Goal: Task Accomplishment & Management: Complete application form

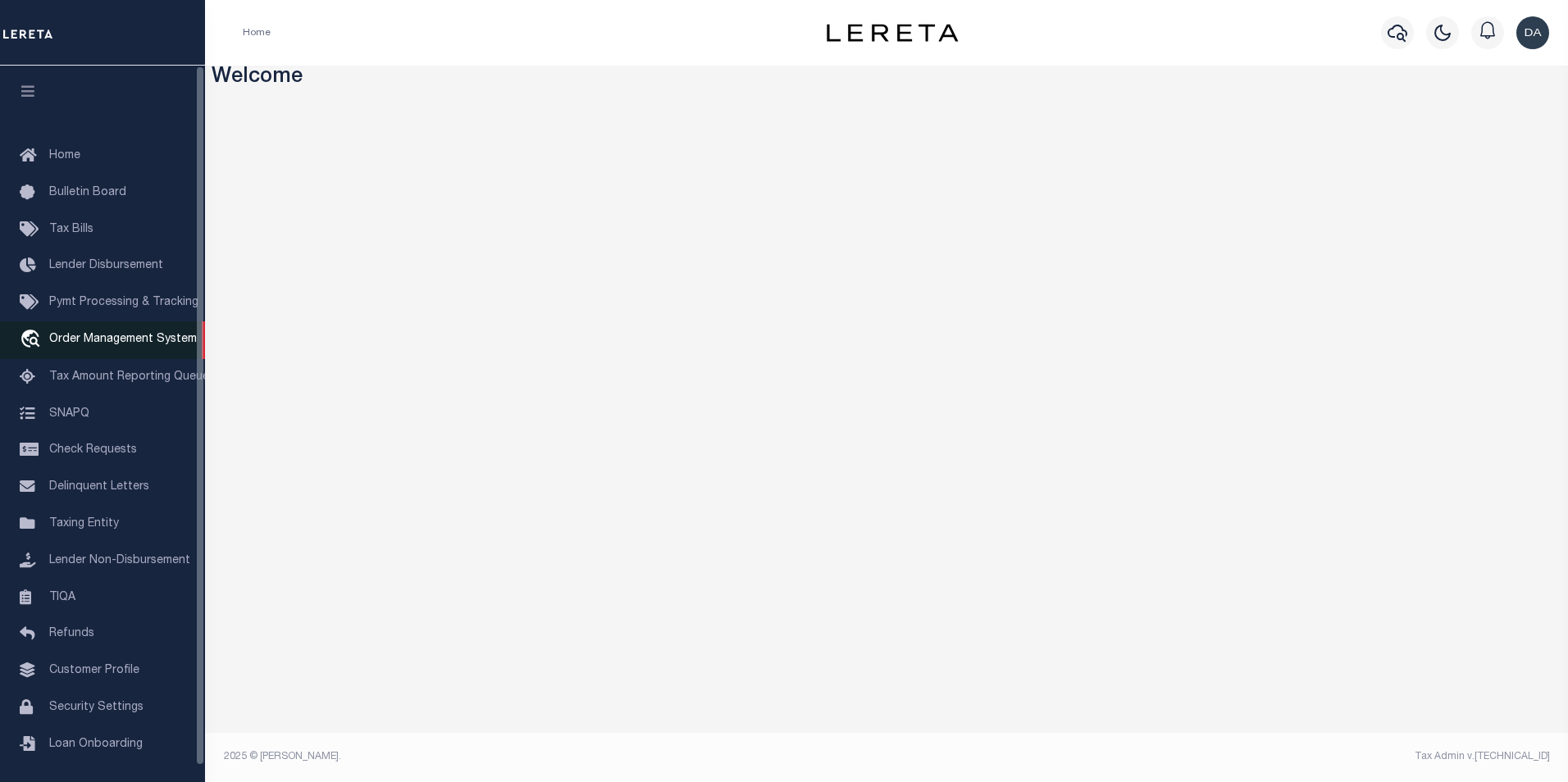
click at [111, 336] on span "Order Management System" at bounding box center [123, 339] width 148 height 12
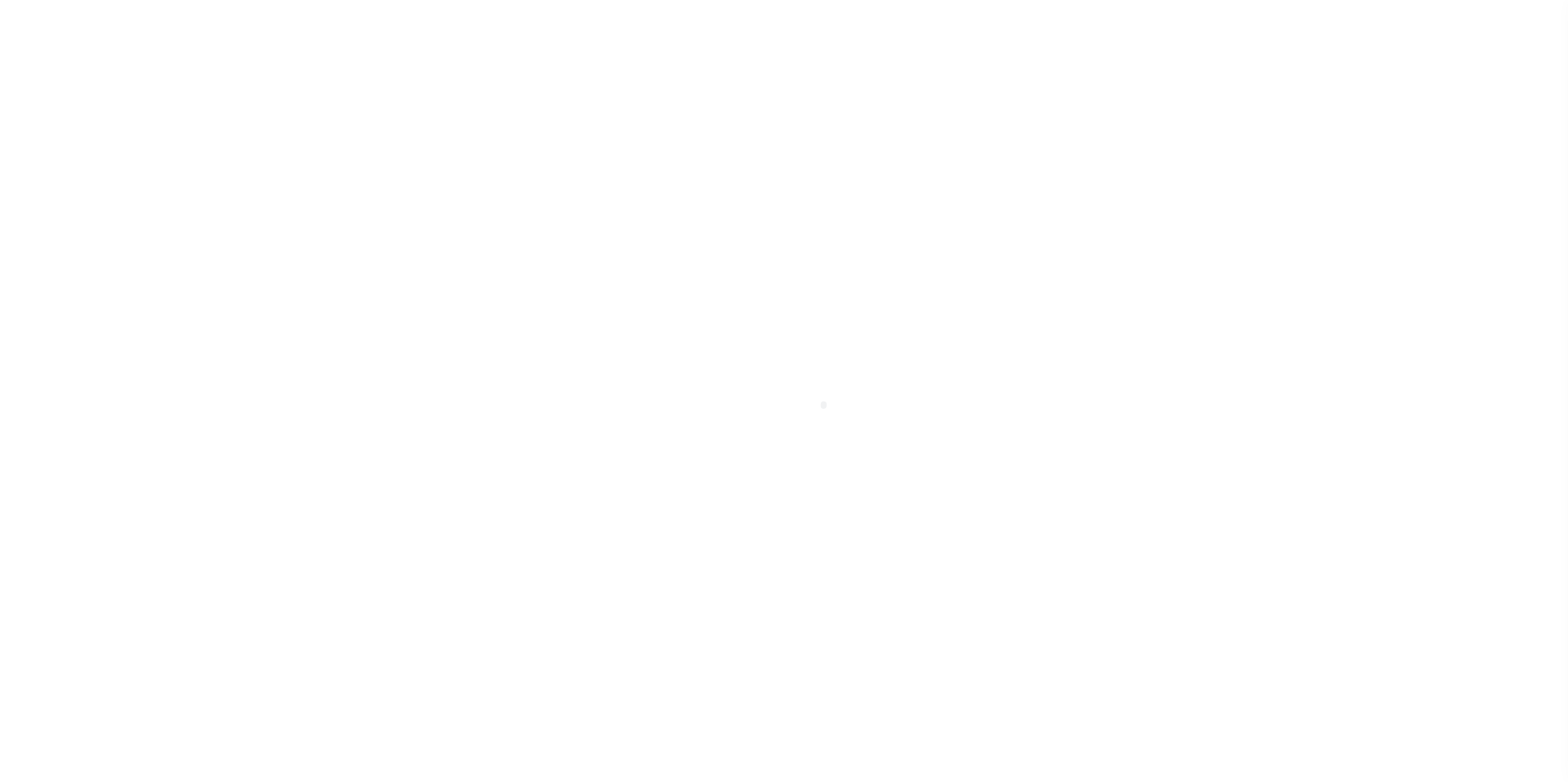
scroll to position [16, 0]
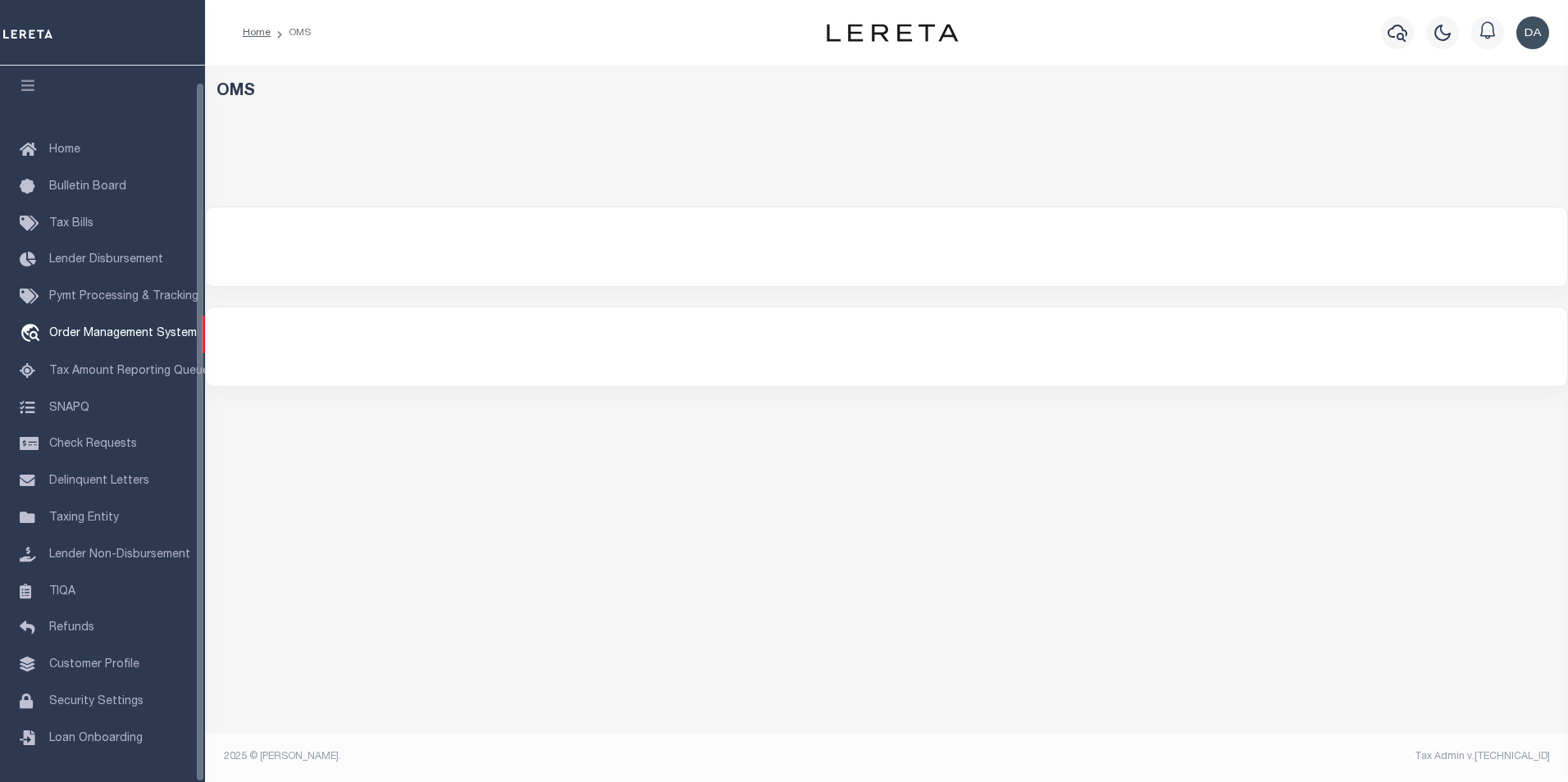
select select "200"
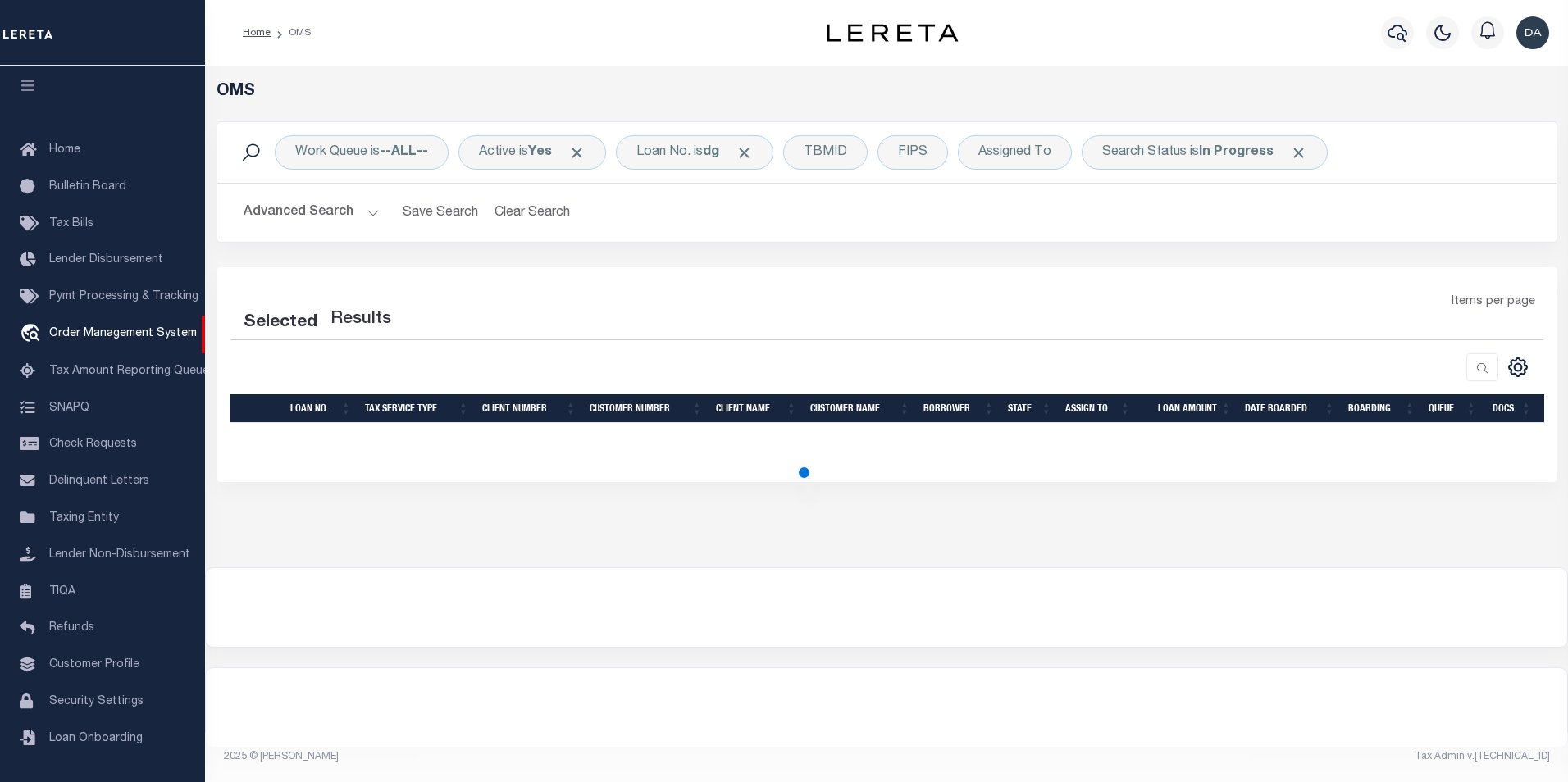
select select "200"
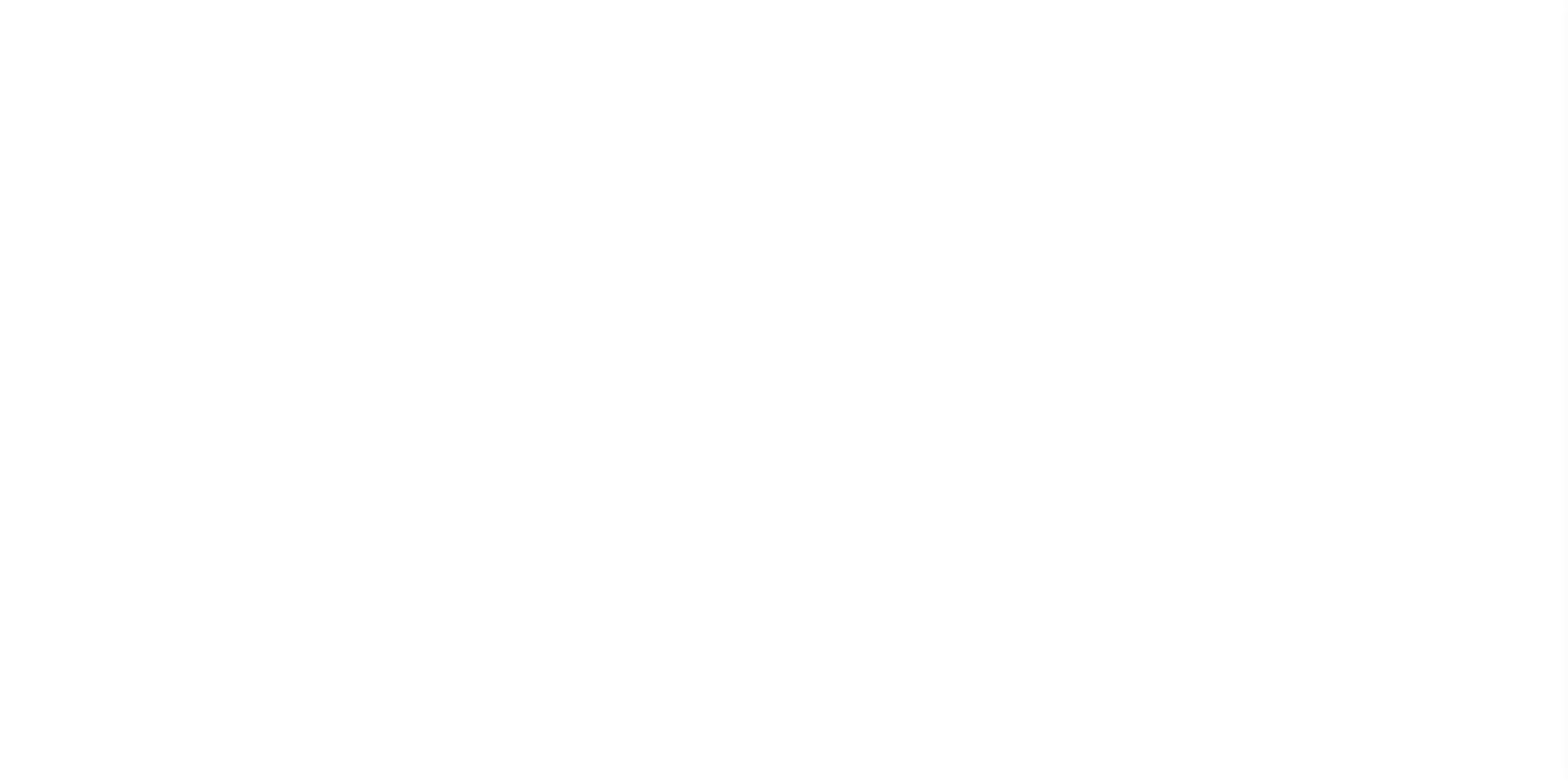
scroll to position [16, 0]
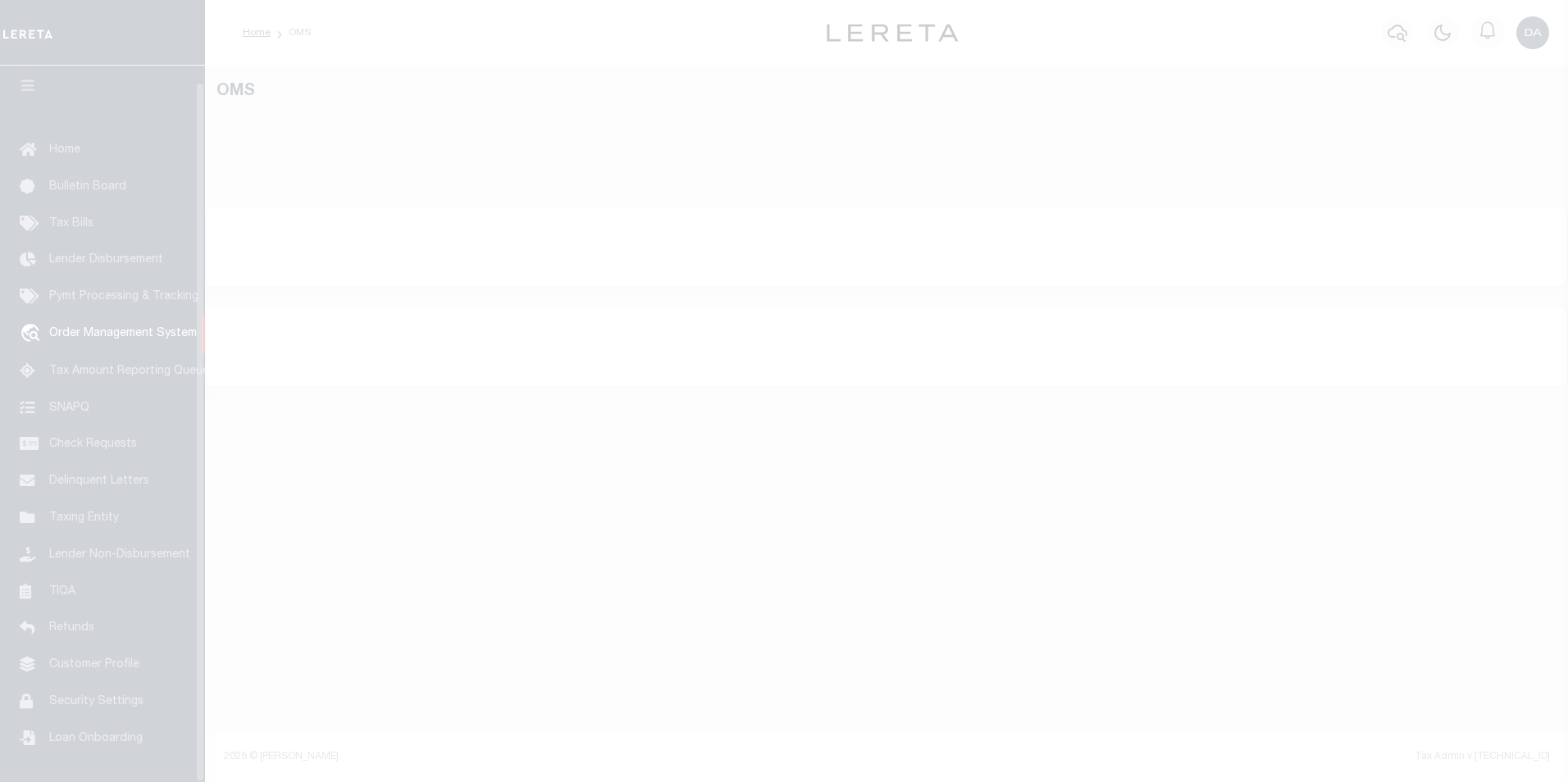
select select "200"
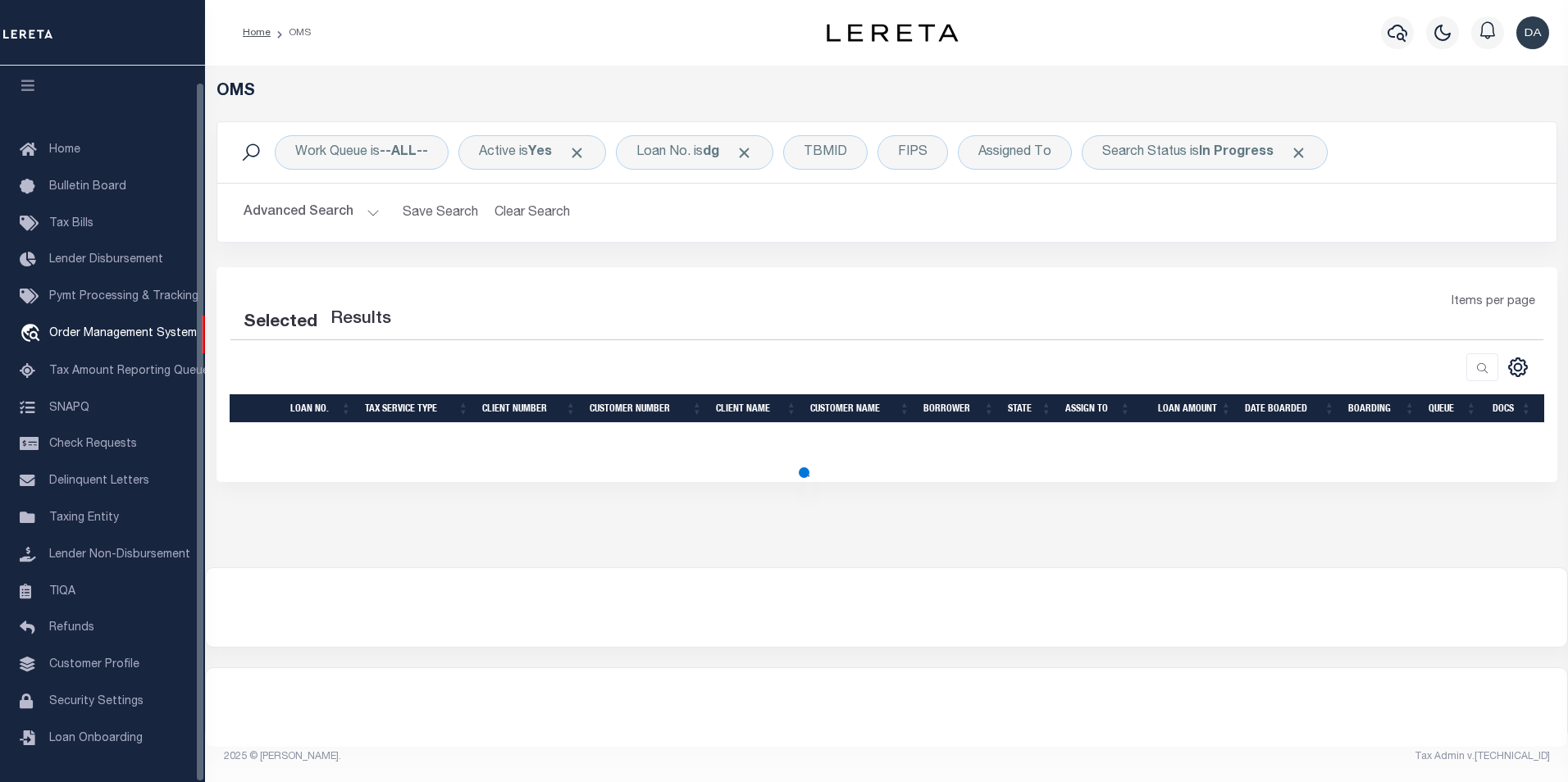
select select "200"
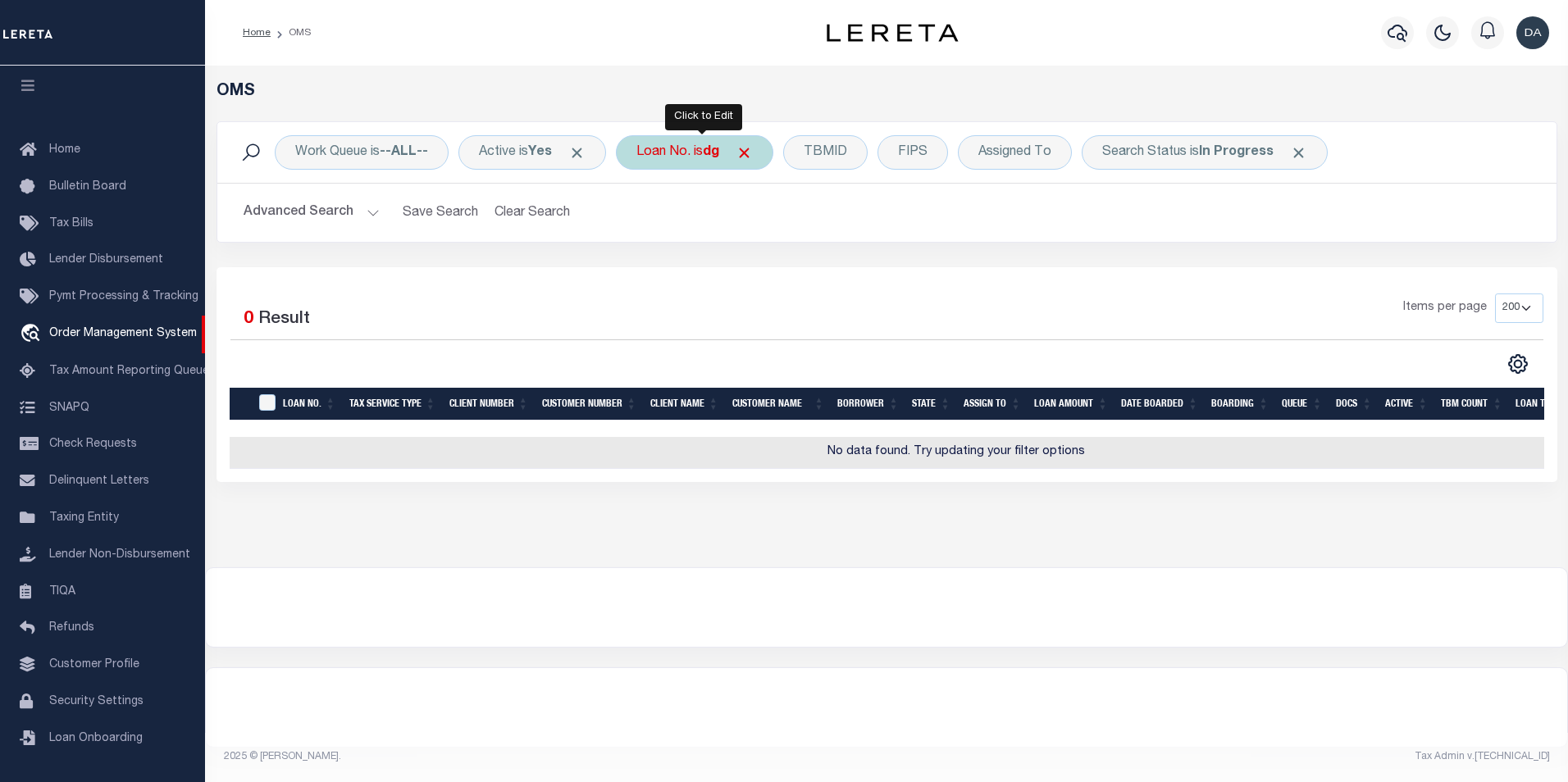
click at [672, 156] on div "Loan No. is dg" at bounding box center [695, 152] width 158 height 35
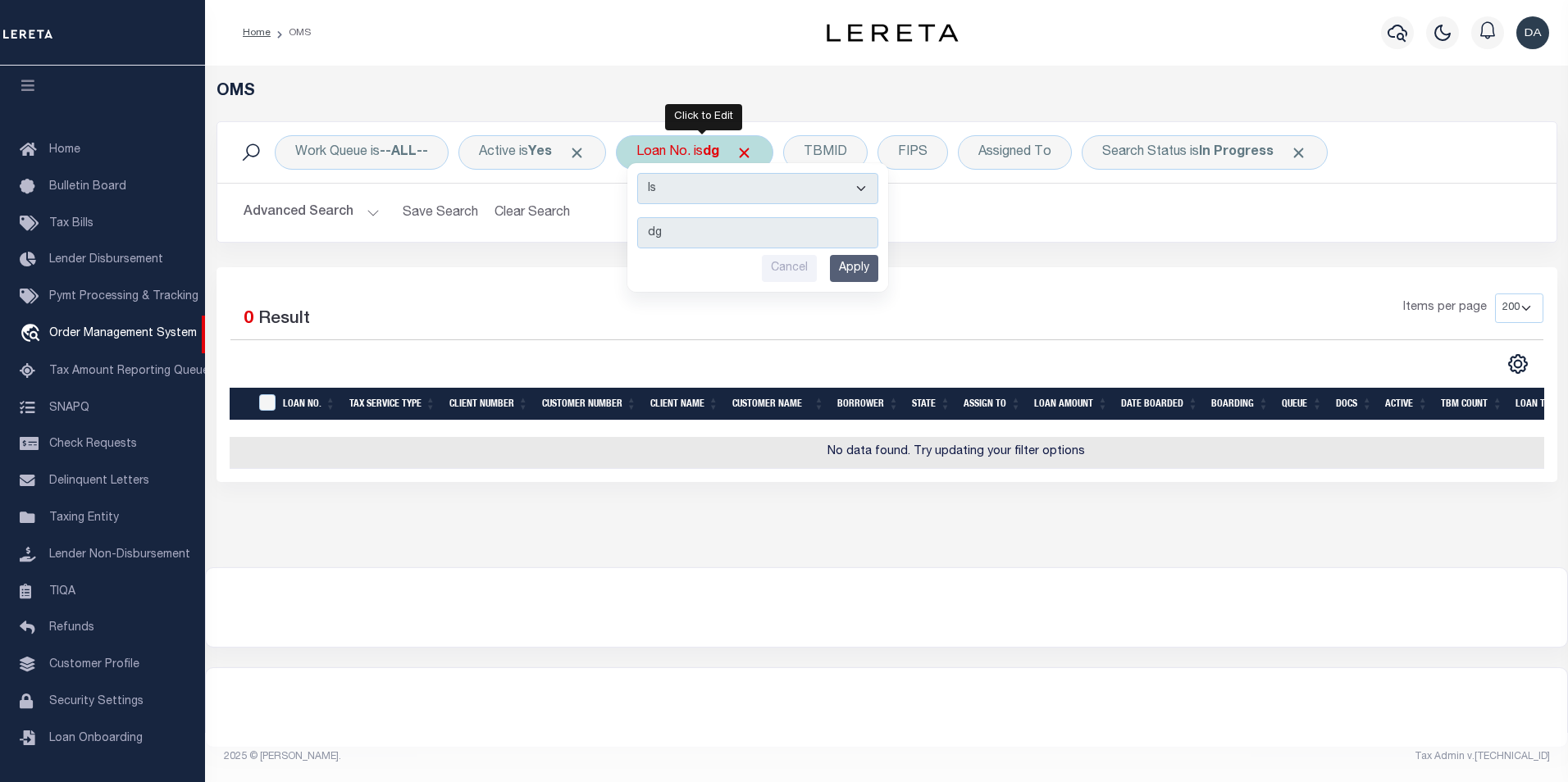
click at [693, 195] on select "Is Contains" at bounding box center [758, 189] width 241 height 31
select select "c"
click at [643, 173] on select "Is Contains" at bounding box center [758, 189] width 241 height 31
click at [858, 275] on input "Apply" at bounding box center [853, 269] width 48 height 27
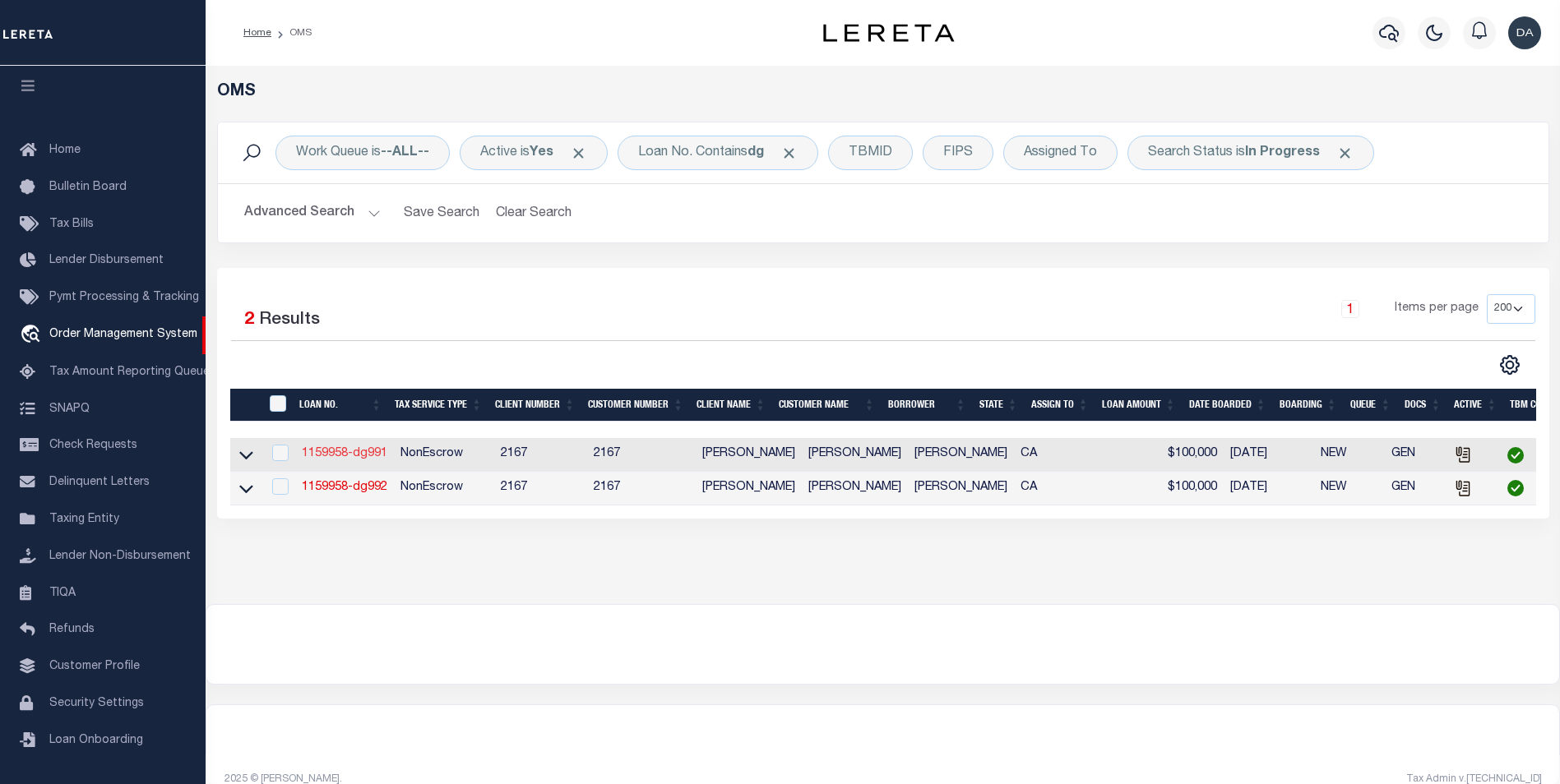
click at [359, 458] on link "1159958-dg991" at bounding box center [345, 453] width 86 height 12
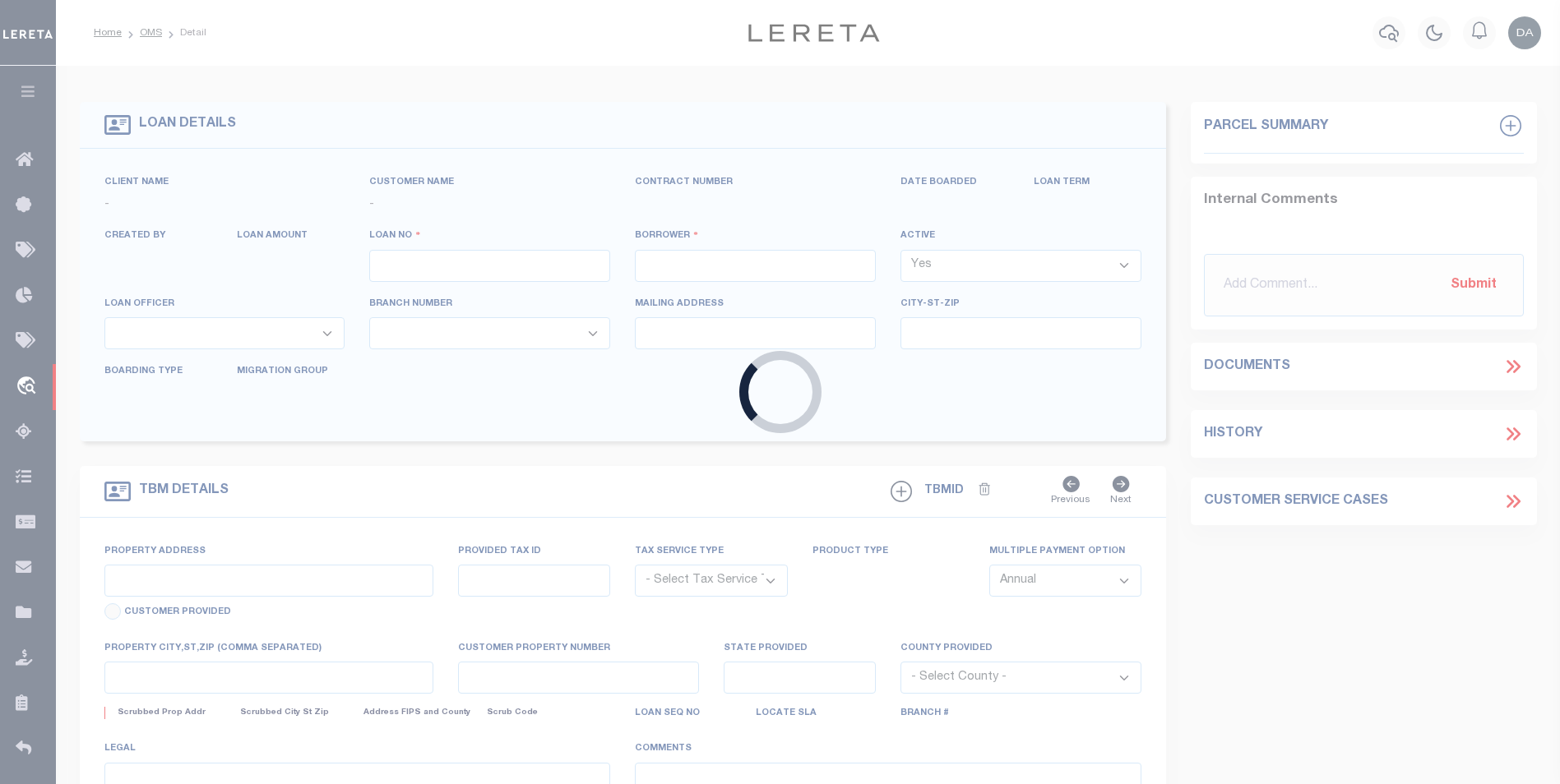
type input "1159958-dg991"
type input "david M garcia"
select select
type input "91007"
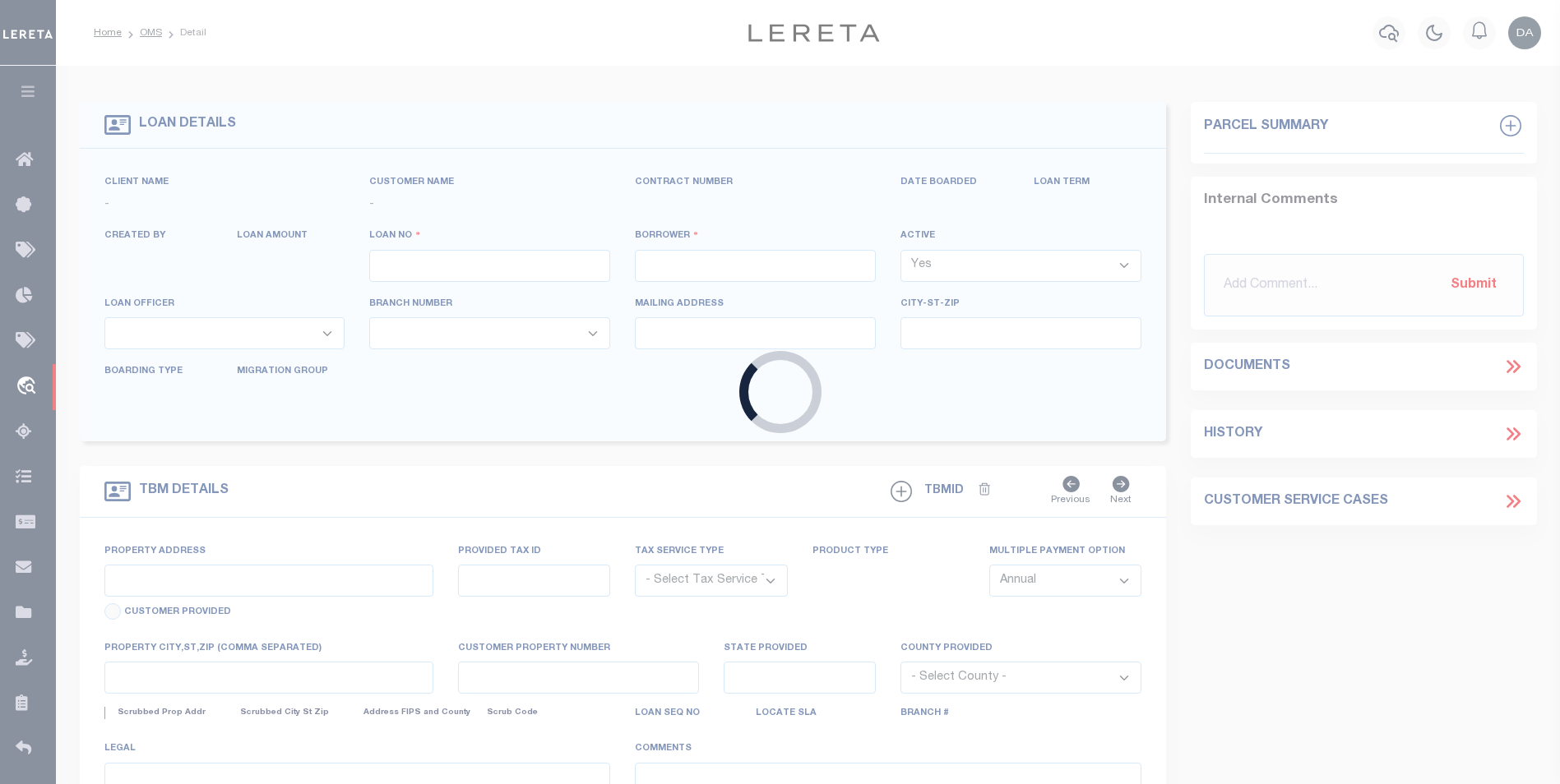
type input "05/09/2025"
select select "10"
select select "NonEscrow"
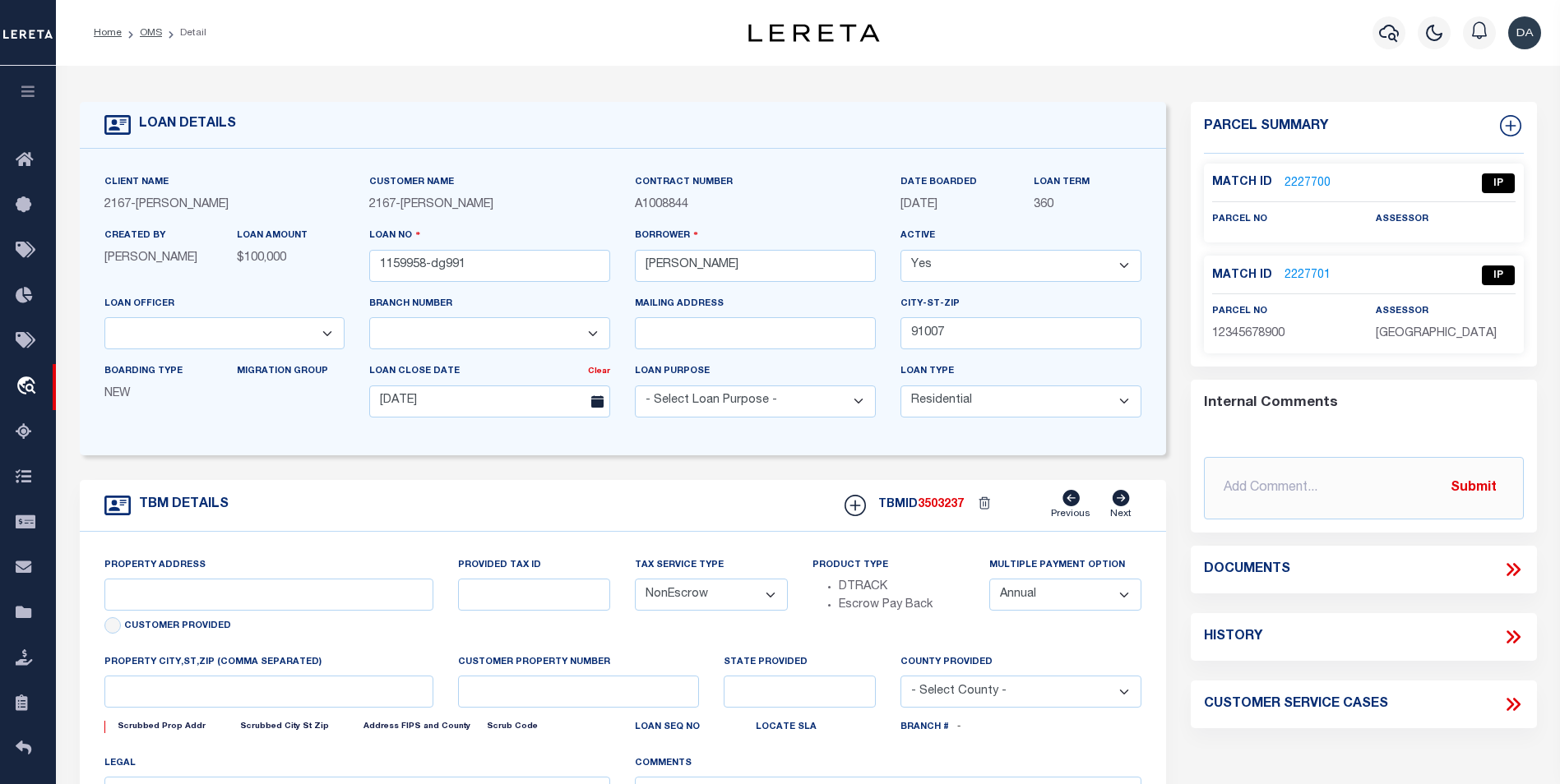
type input "785 SUNSET BLVD"
select select
type input "ARCADIA CA 91007"
type input "CA"
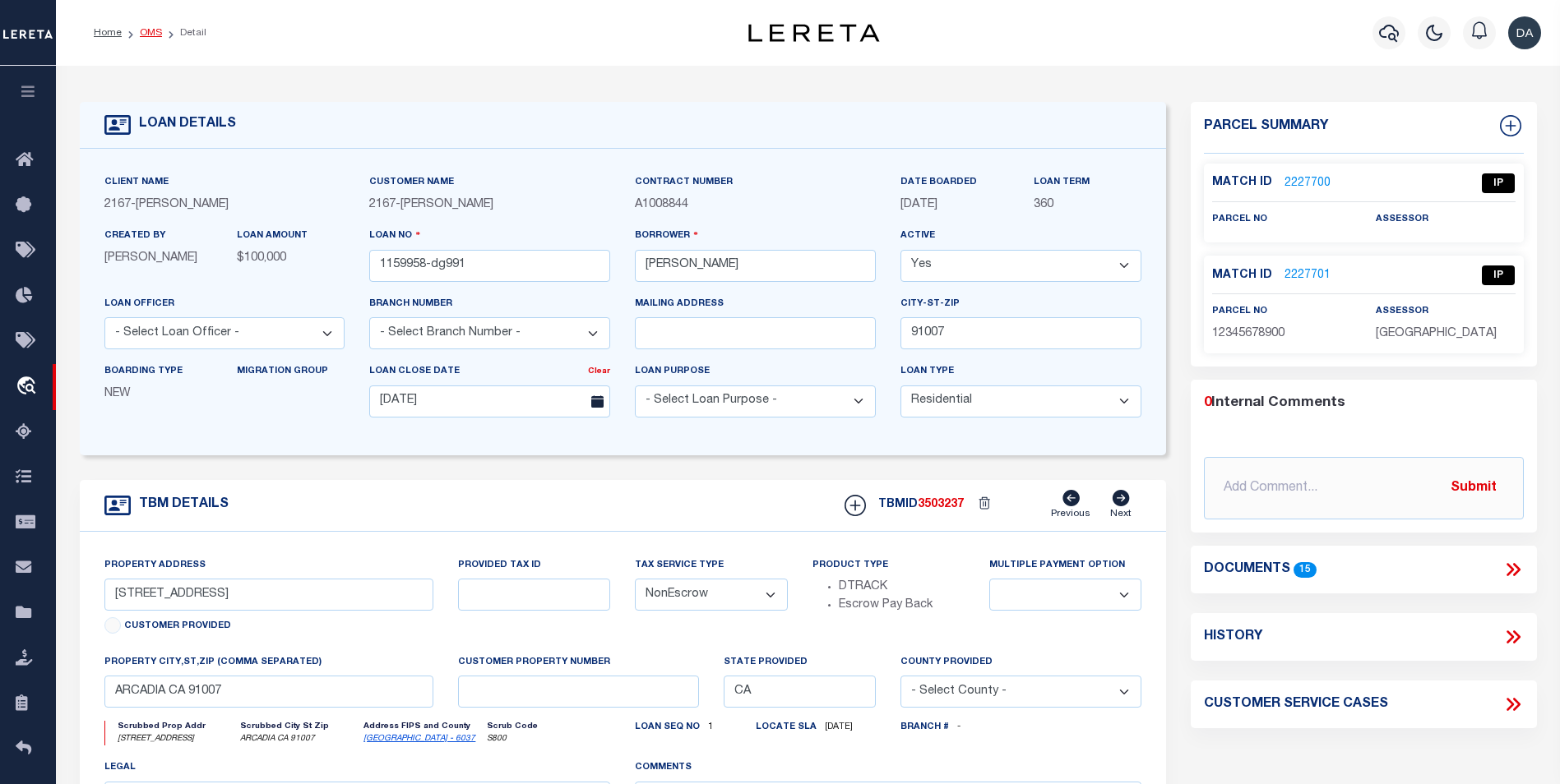
click at [145, 28] on link "OMS" at bounding box center [151, 33] width 22 height 10
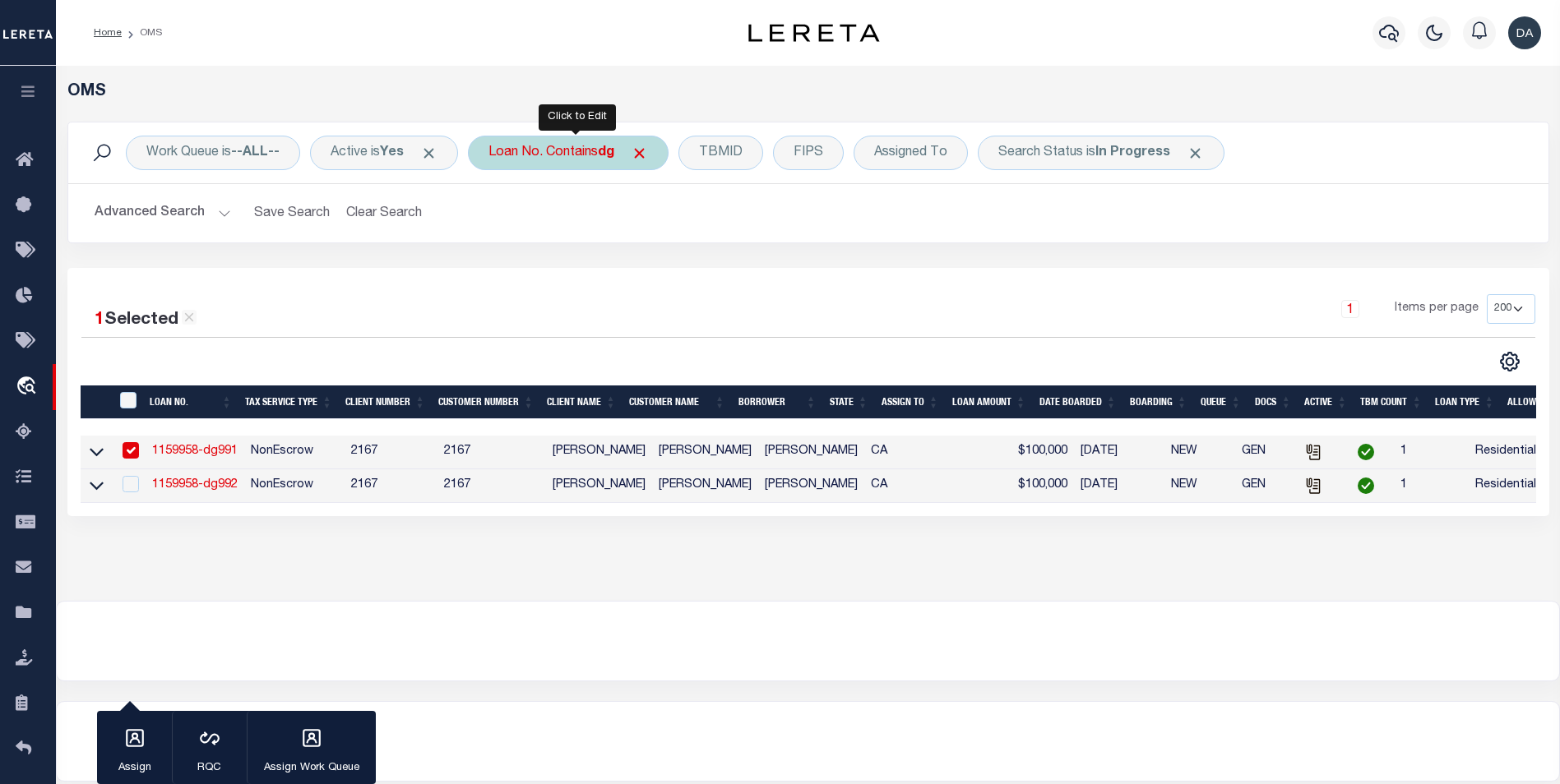
click at [545, 149] on div "Loan No. Contains dg" at bounding box center [568, 153] width 201 height 35
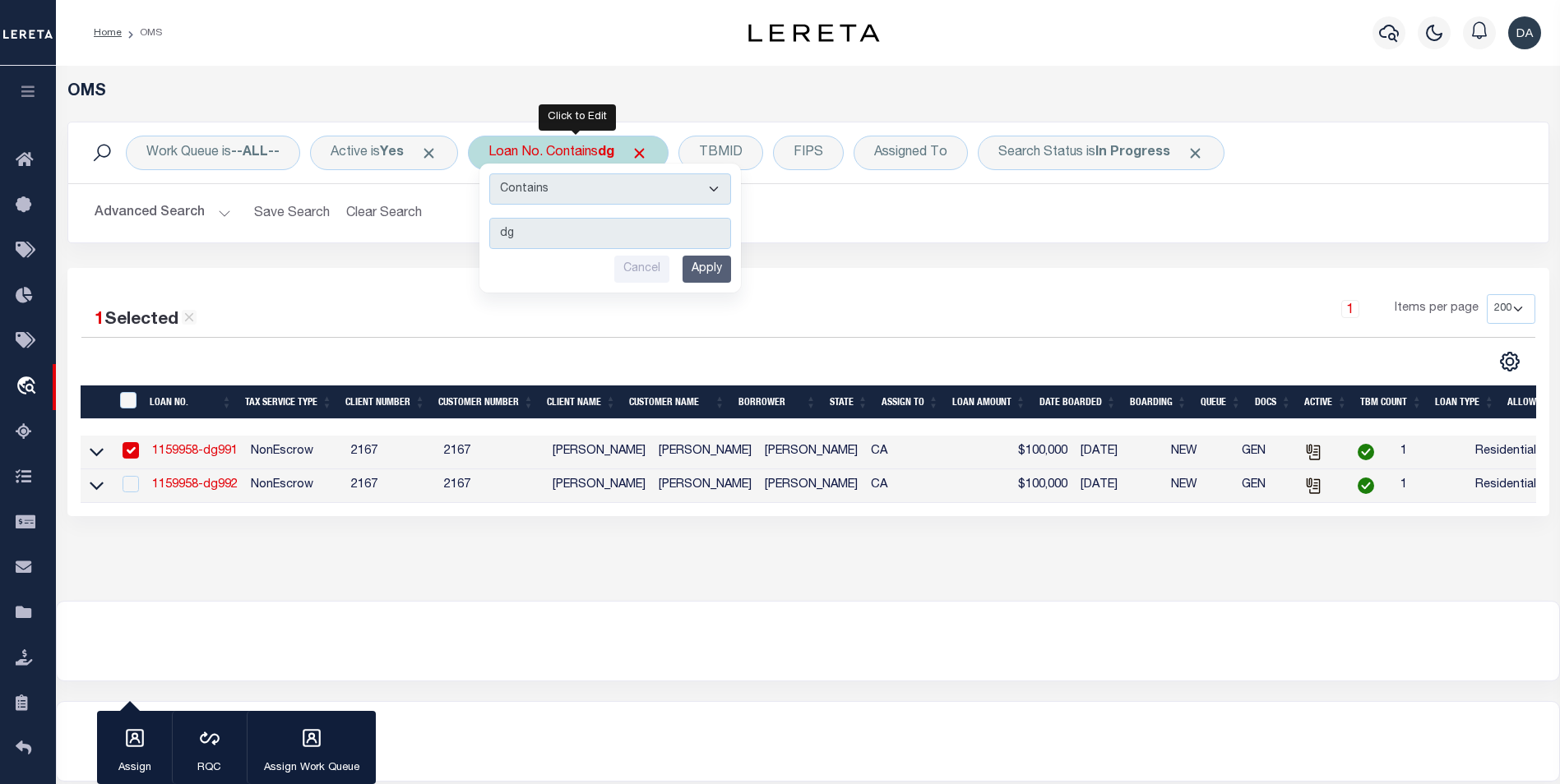
click at [549, 187] on select "Is Contains" at bounding box center [610, 189] width 241 height 31
select select "i"
click at [495, 174] on select "Is Contains" at bounding box center [610, 189] width 241 height 31
click at [552, 236] on input "dg" at bounding box center [610, 233] width 241 height 31
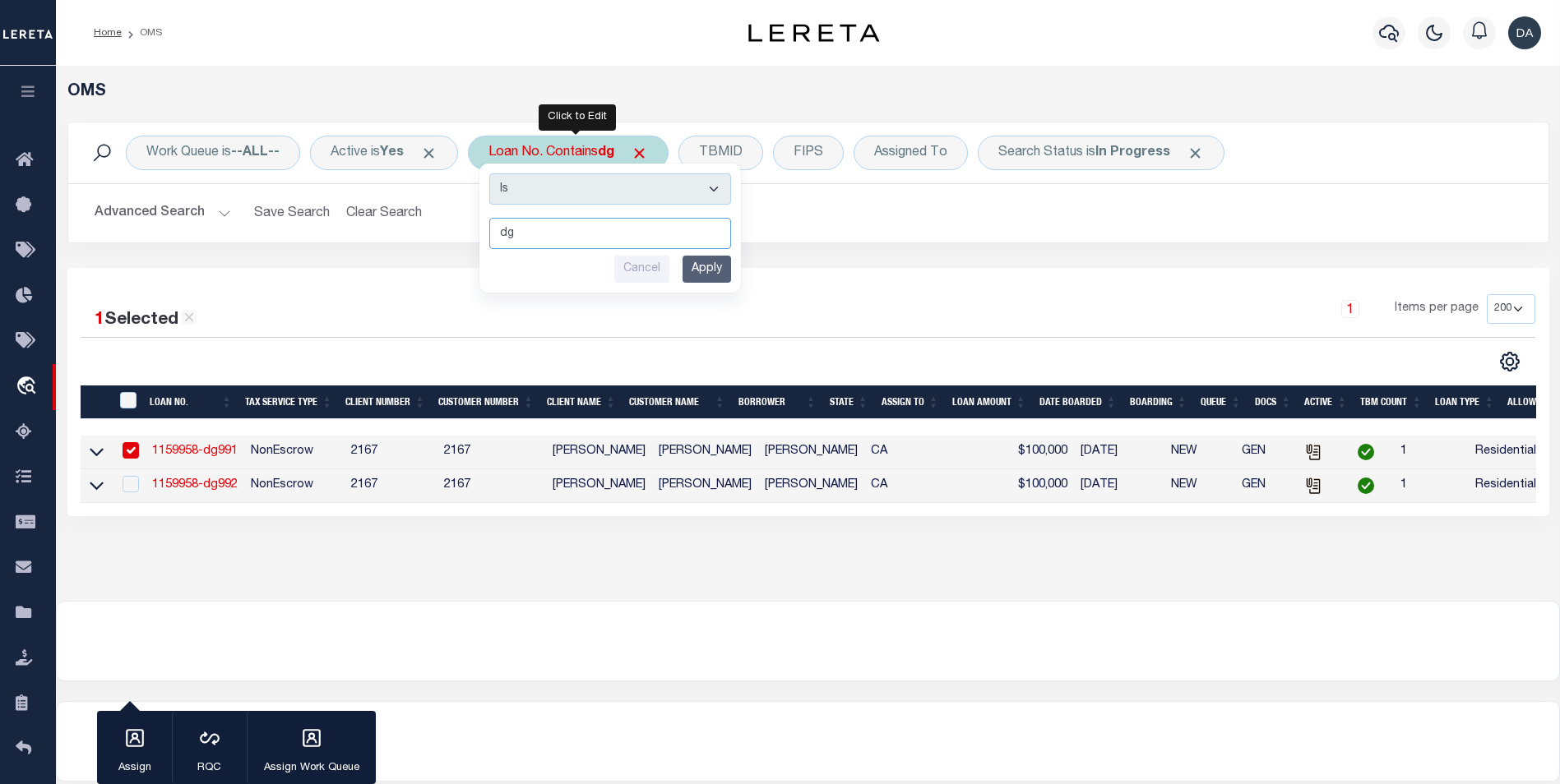
paste input "1150000"
type input "1150000"
click at [692, 271] on input "Apply" at bounding box center [706, 270] width 48 height 27
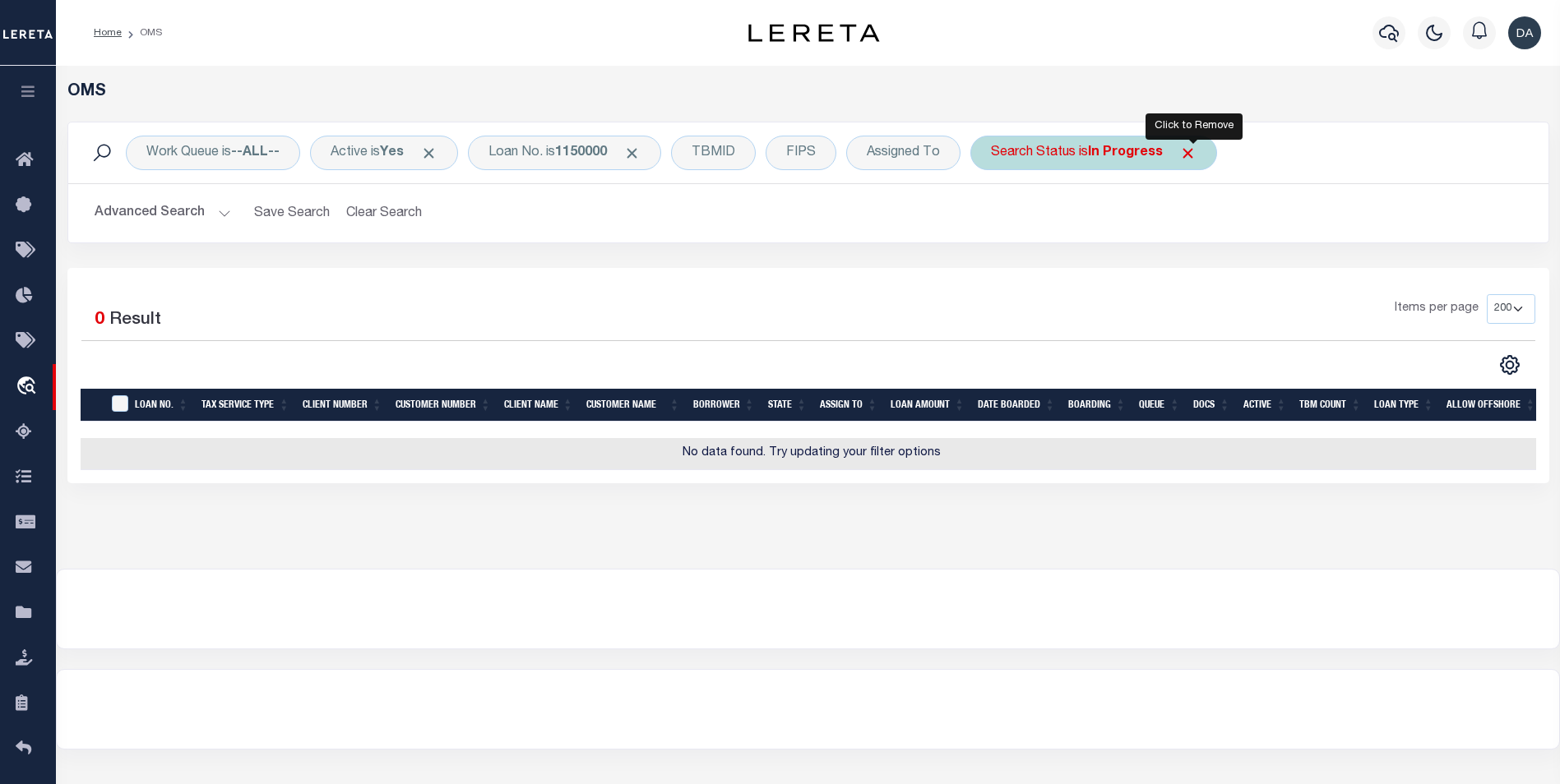
click at [1189, 152] on span "Click to Remove" at bounding box center [1187, 153] width 17 height 17
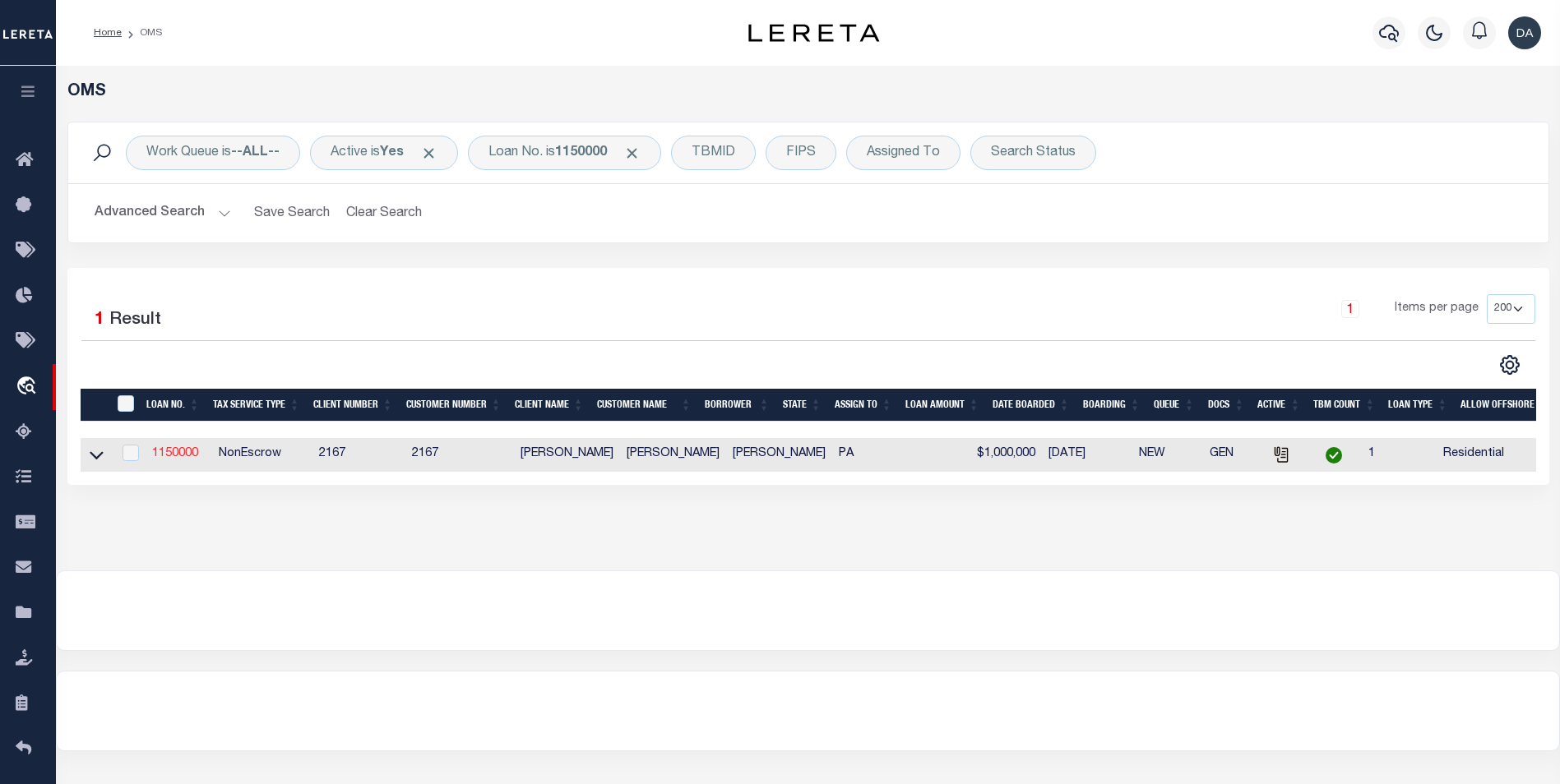
click at [190, 452] on link "1150000" at bounding box center [175, 453] width 46 height 12
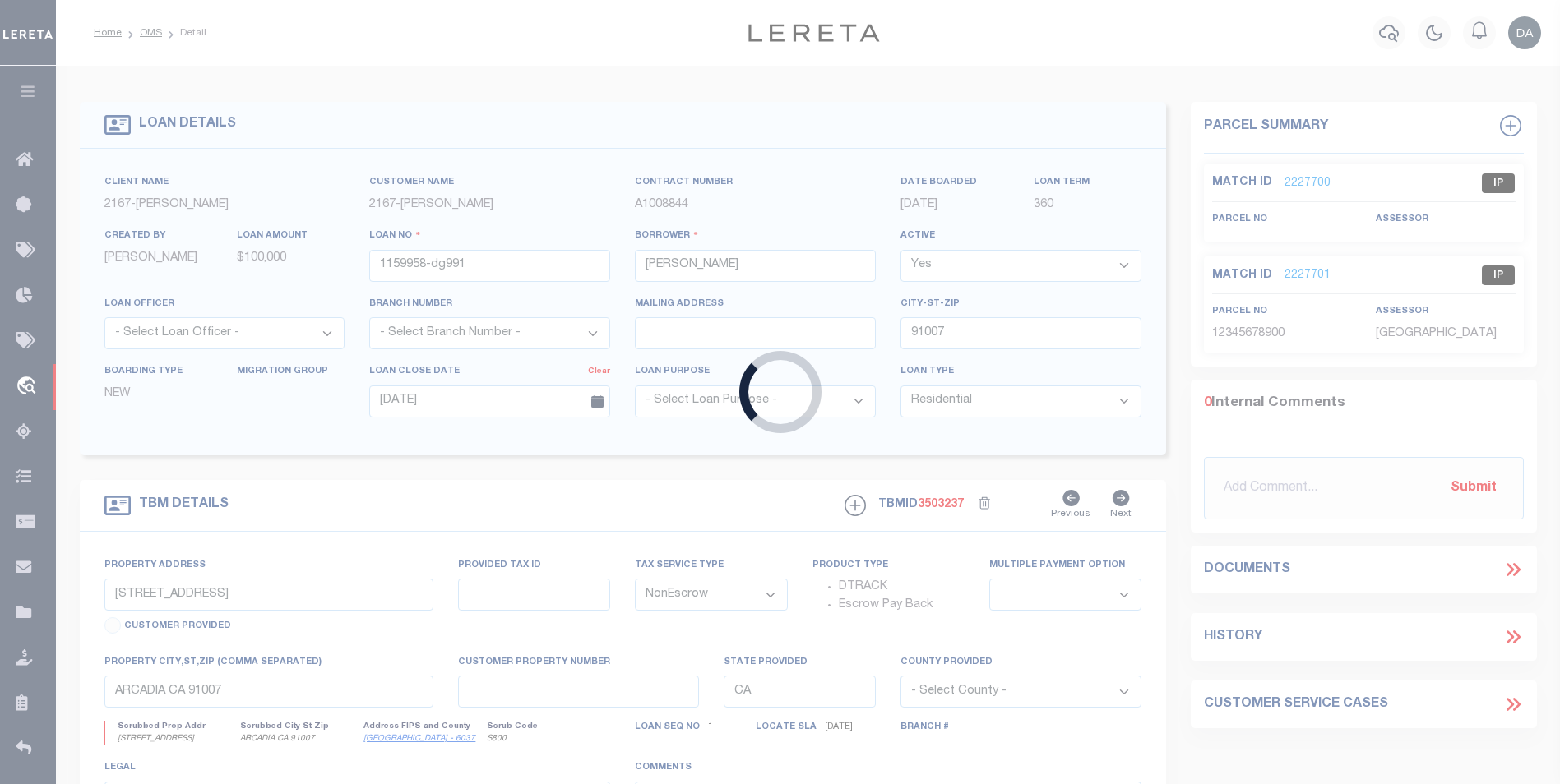
type input "1150000"
type input "[PERSON_NAME]"
type input "[DATE]"
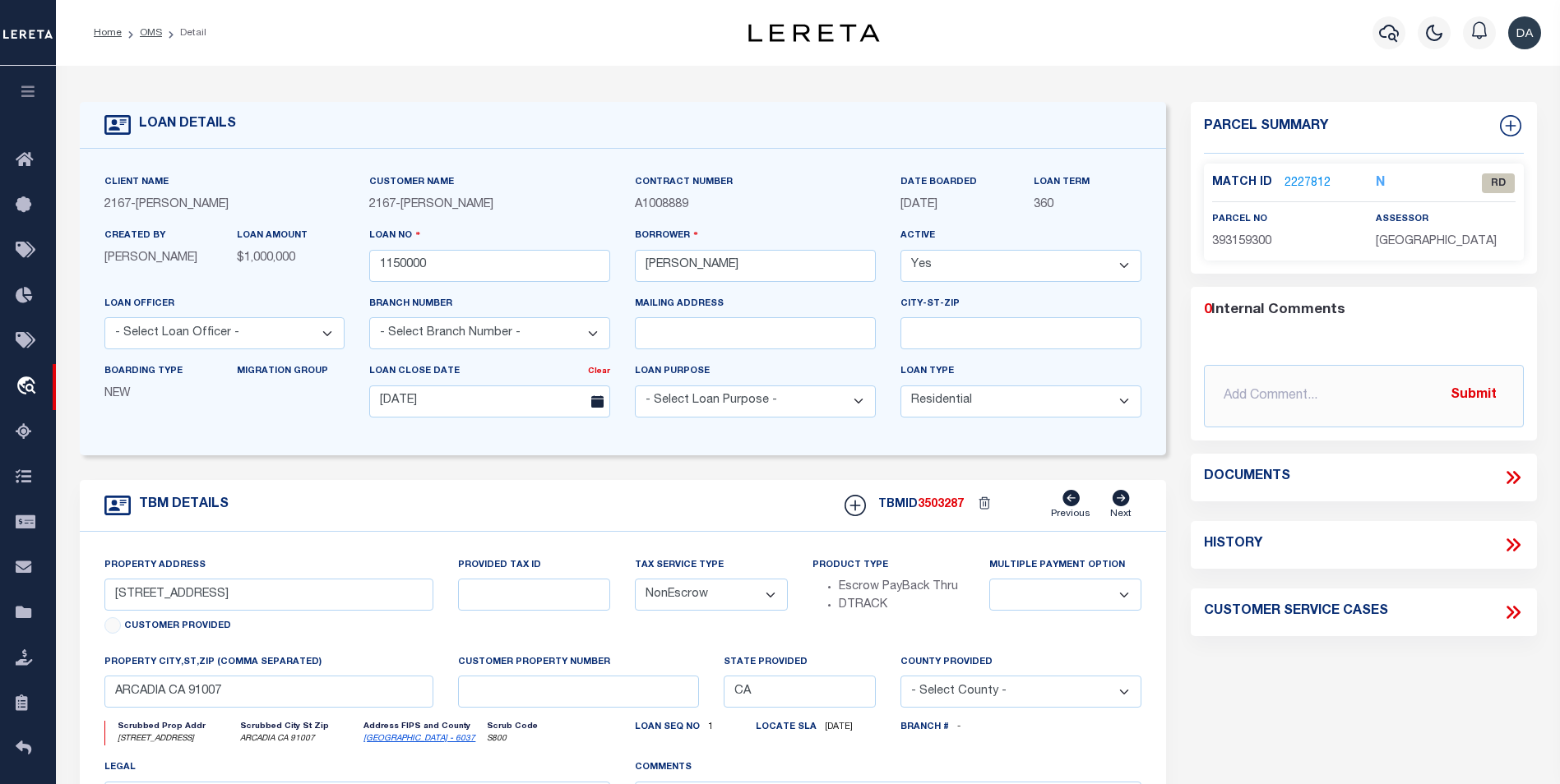
click at [446, 489] on div "TBM DETAILS TBMID 3503287 Previous Next" at bounding box center [622, 505] width 1087 height 52
type input "[STREET_ADDRESS]"
select select
type input "[GEOGRAPHIC_DATA] [GEOGRAPHIC_DATA] 19148-4608"
type input "PA"
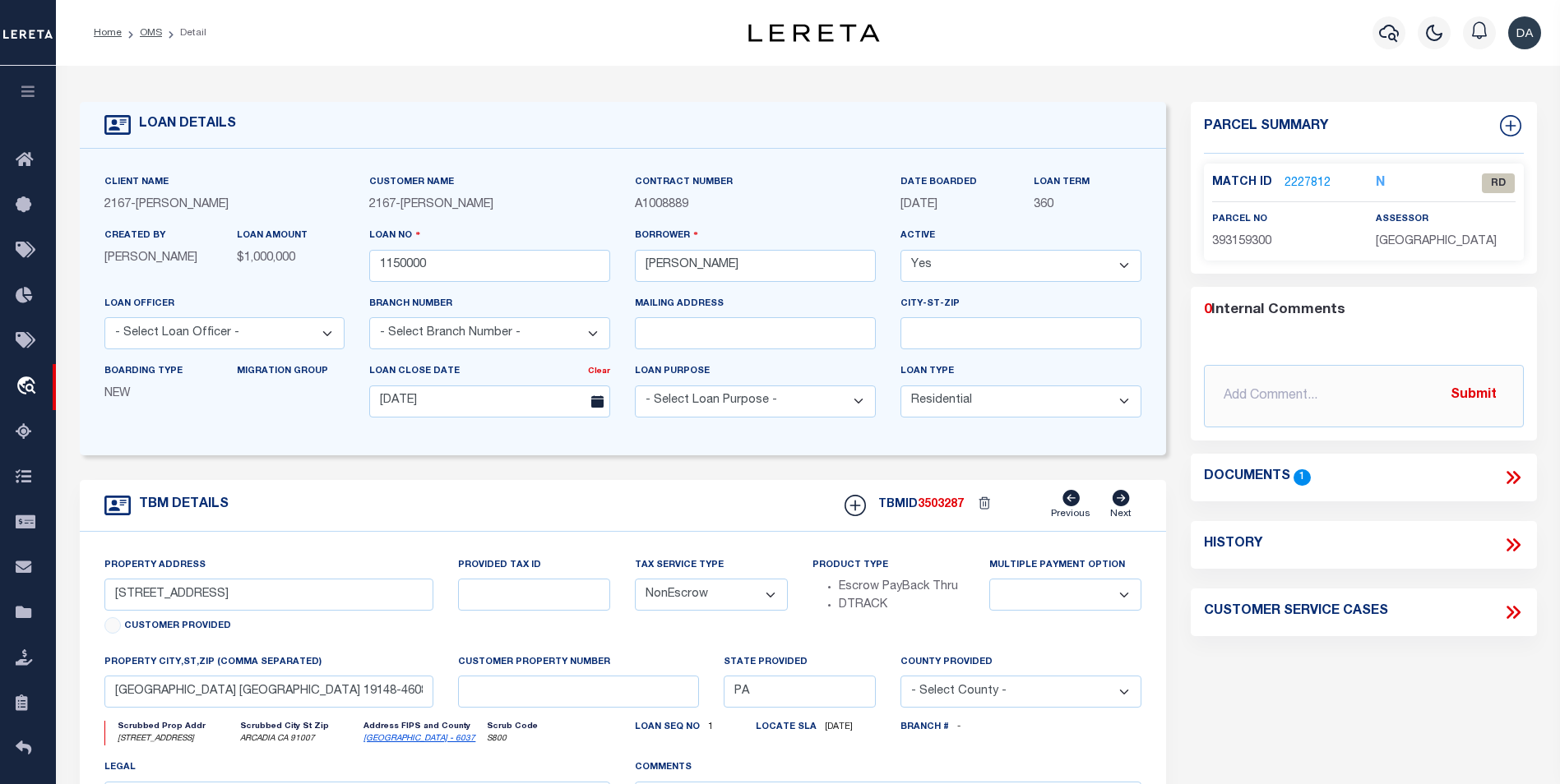
select select
click at [1519, 475] on icon at bounding box center [1515, 477] width 7 height 13
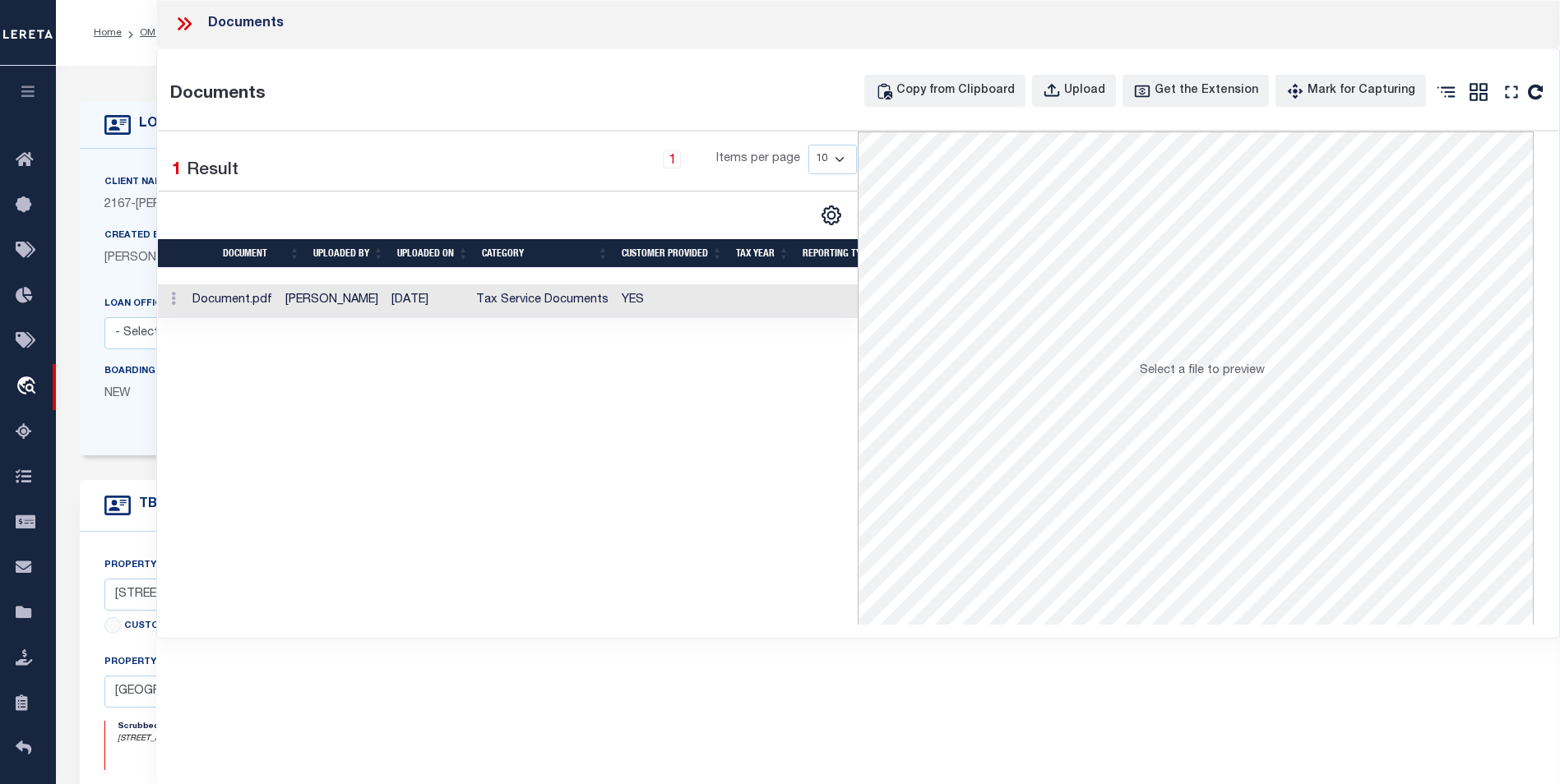
click at [228, 507] on div "Selected 1 Result 1 Items per page 10 25 50 100" at bounding box center [508, 378] width 700 height 493
click at [1073, 79] on button "Upload" at bounding box center [1074, 90] width 84 height 32
select select
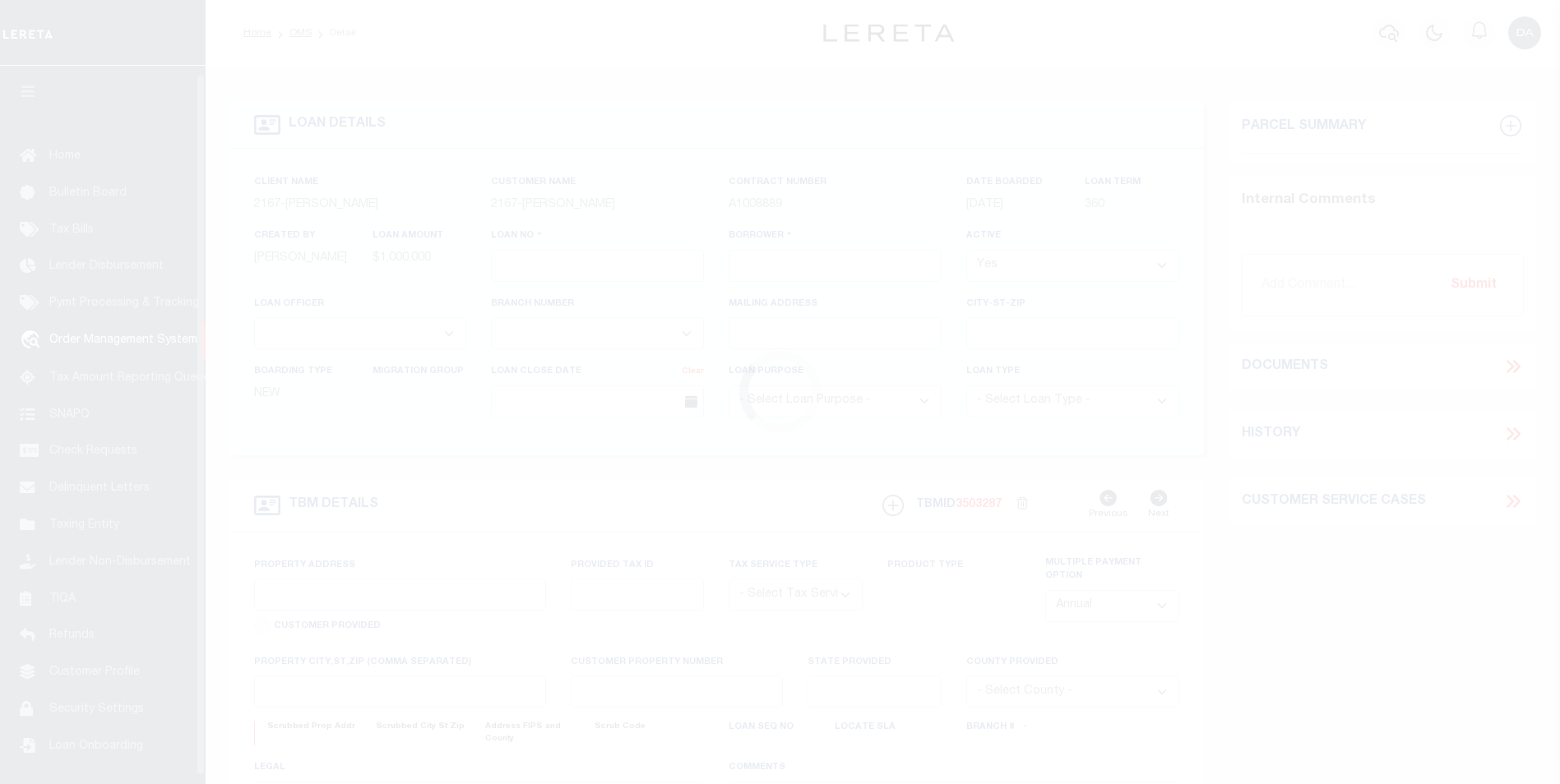
type input "1150000"
type input "[PERSON_NAME]"
select select
type input "[DATE]"
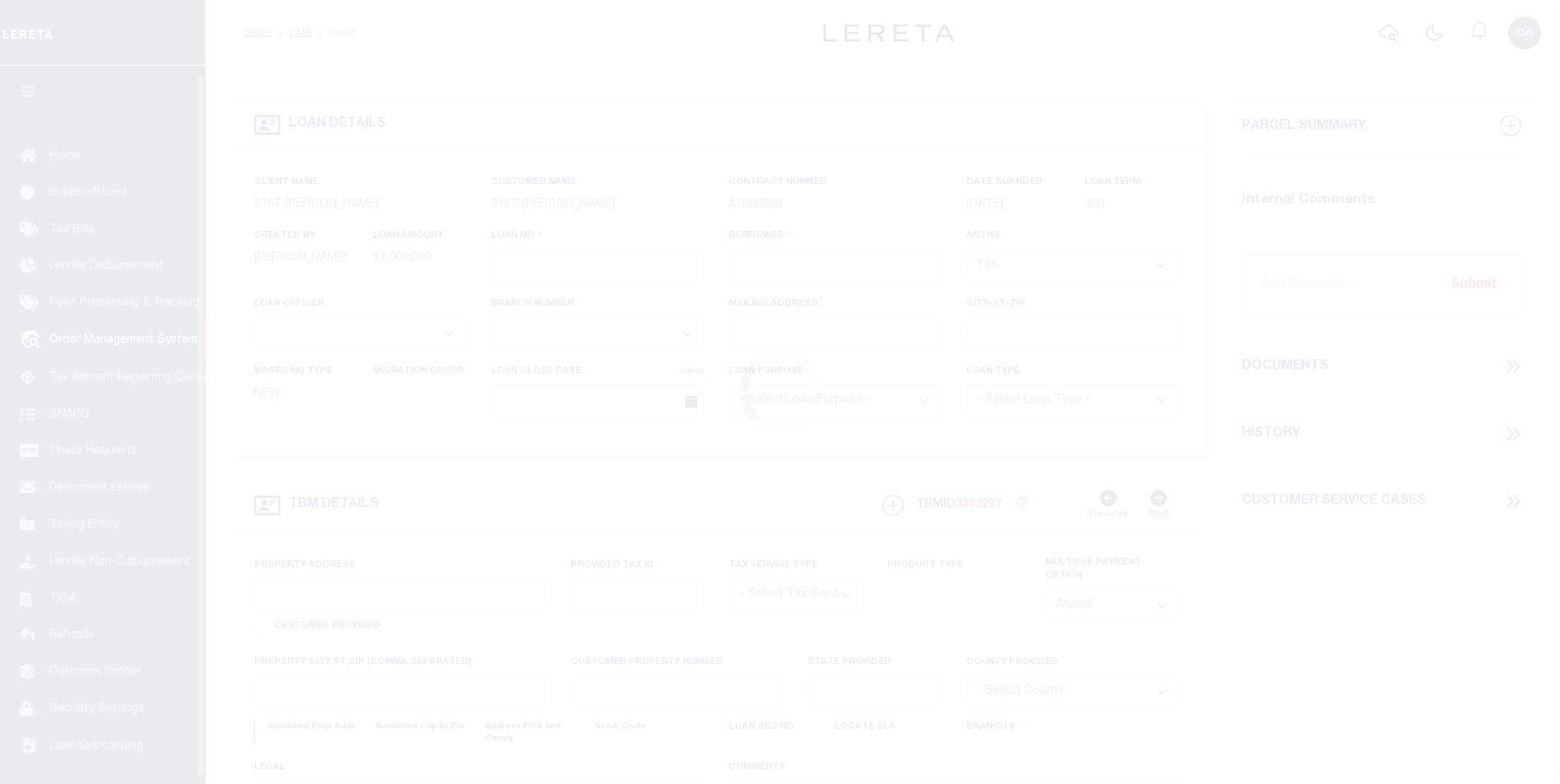
select select "10"
select select "NonEscrow"
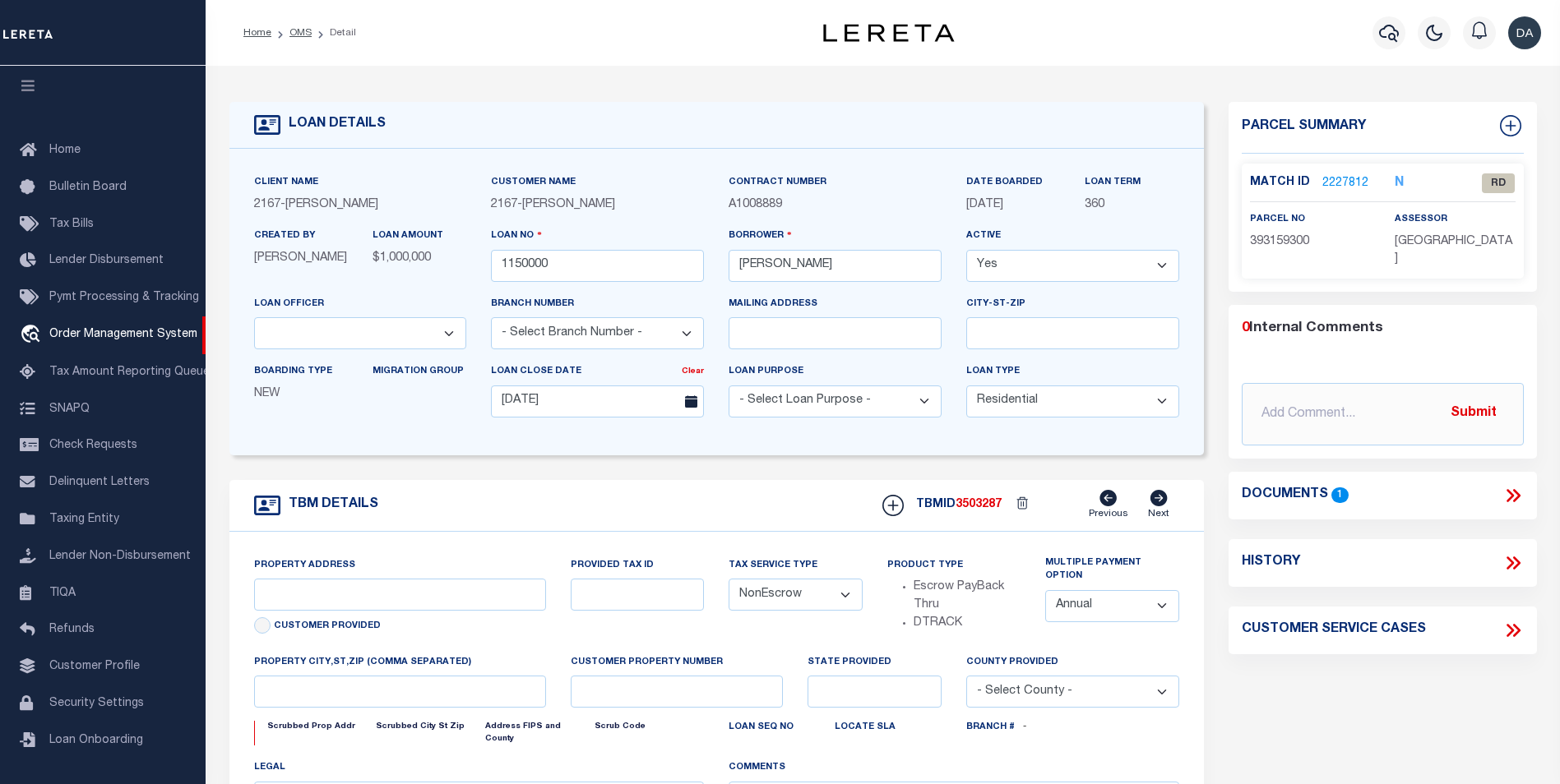
type input "[STREET_ADDRESS]"
select select
type input "PHILADELPHIA PA 19148-4608"
type input "PA"
select select
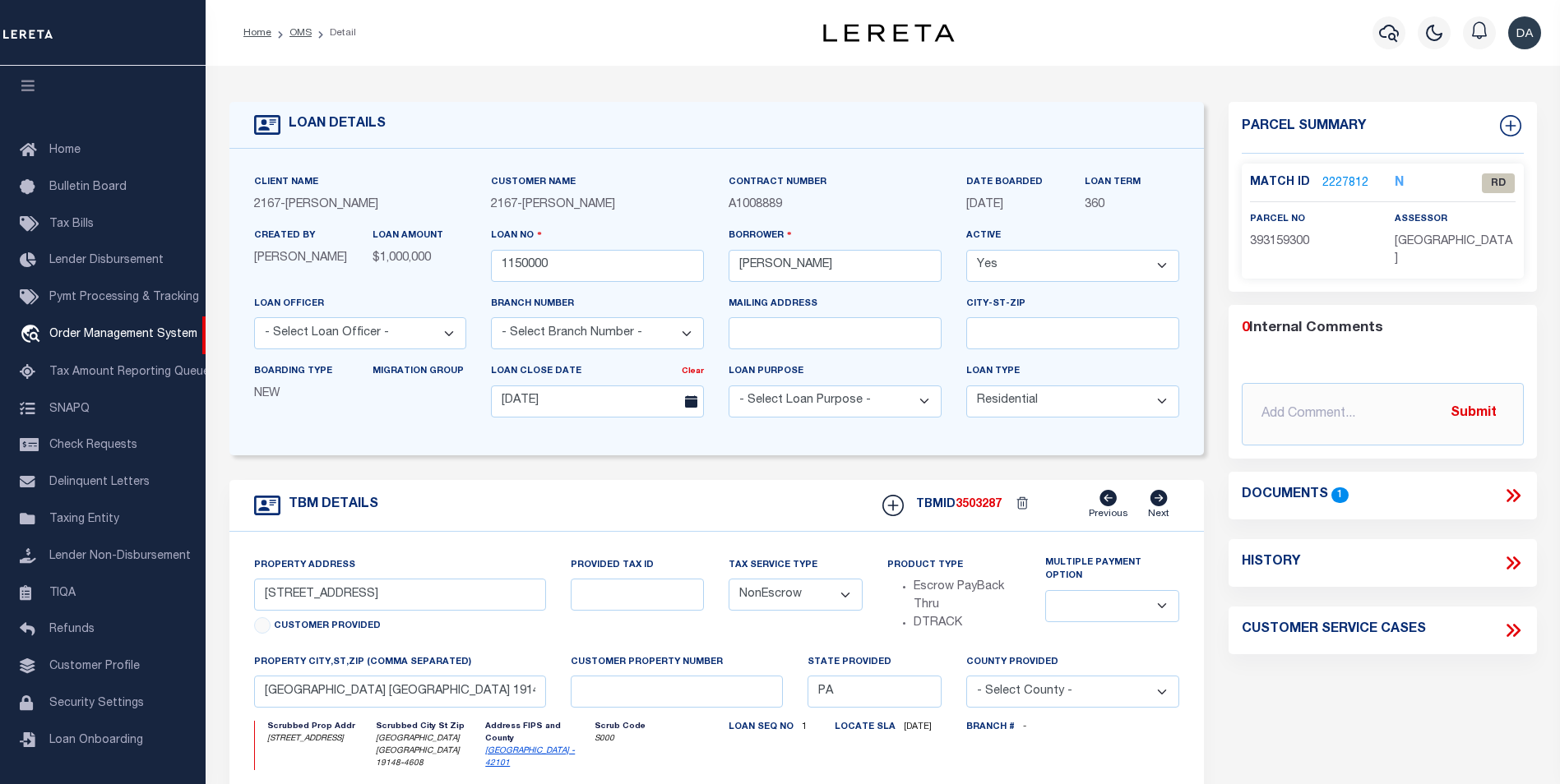
click at [1514, 497] on icon at bounding box center [1515, 495] width 7 height 13
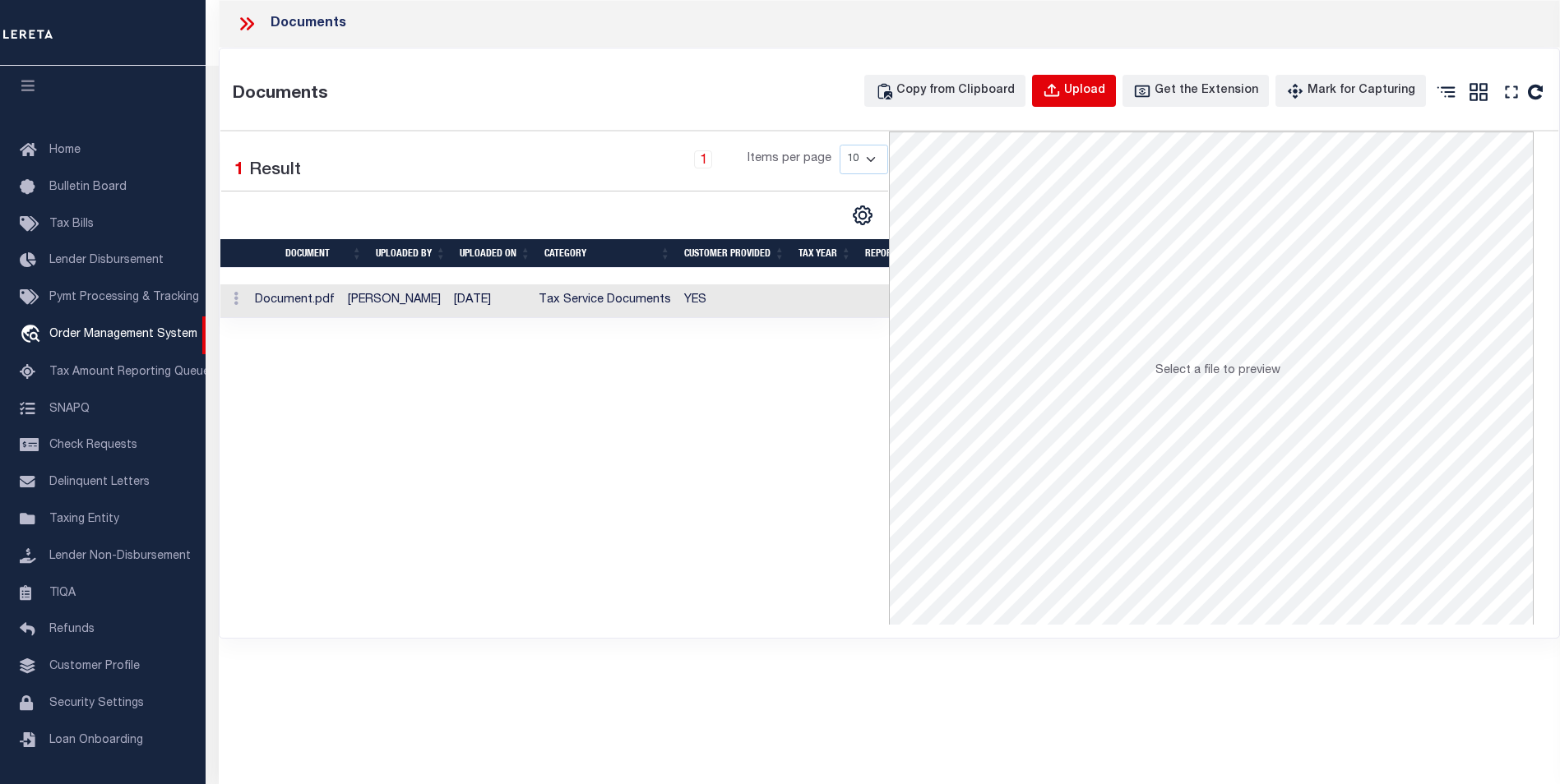
click at [1061, 93] on icon "button" at bounding box center [1052, 91] width 18 height 18
select select
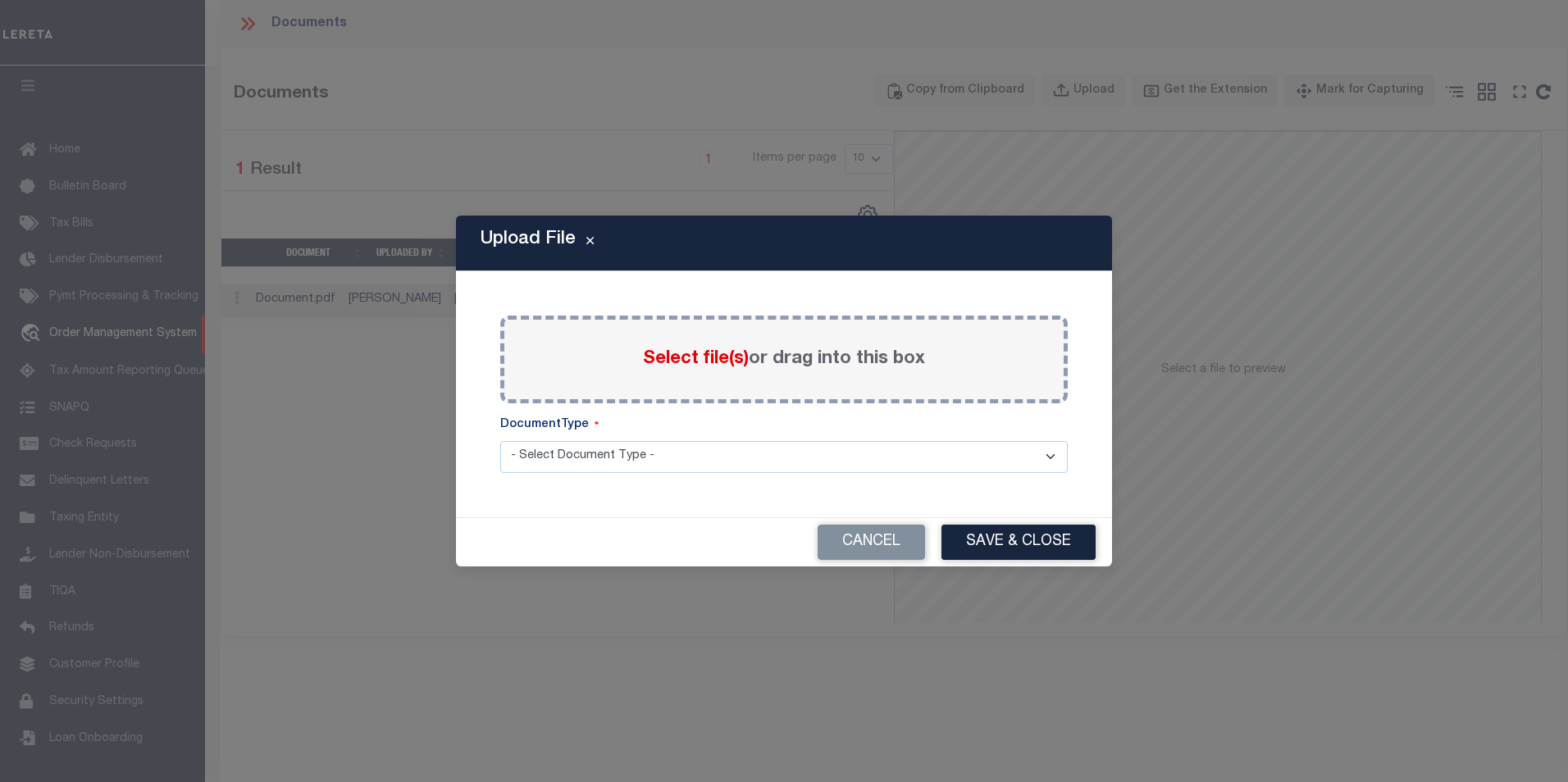
scroll to position [66, 0]
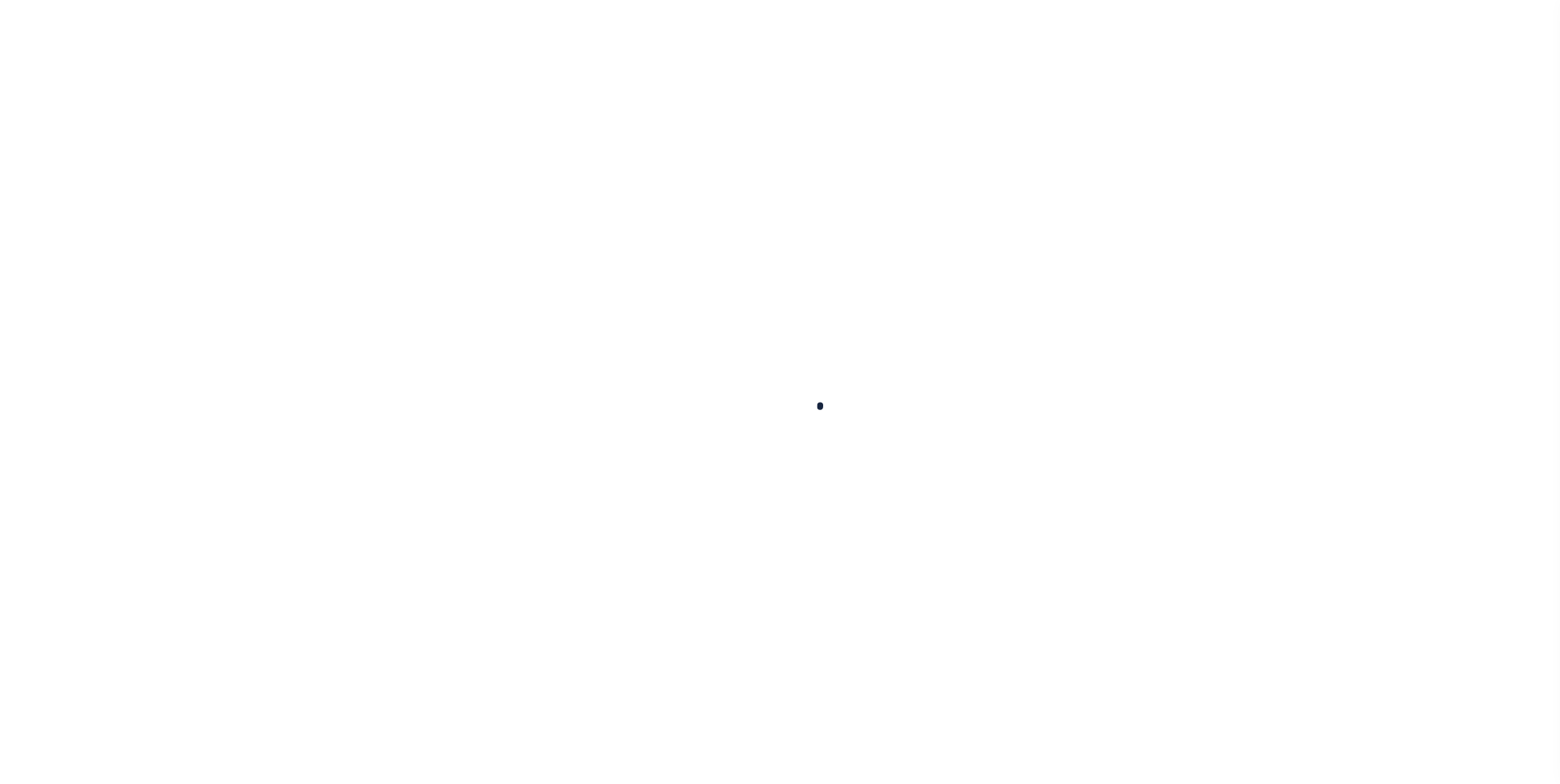
scroll to position [66, 0]
type input "1150000"
type input "[PERSON_NAME]"
select select
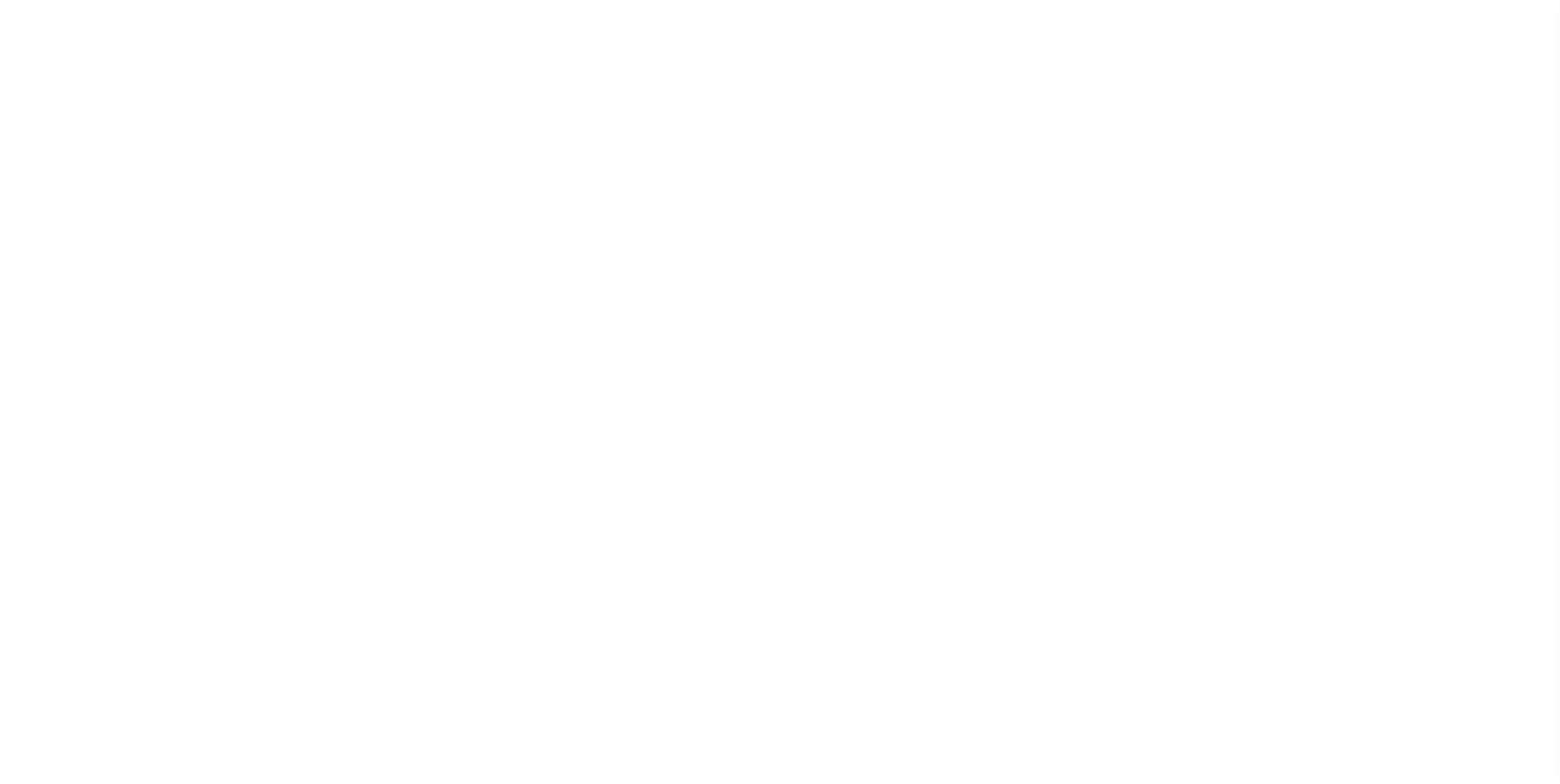
type input "[DATE]"
select select "10"
select select "NonEscrow"
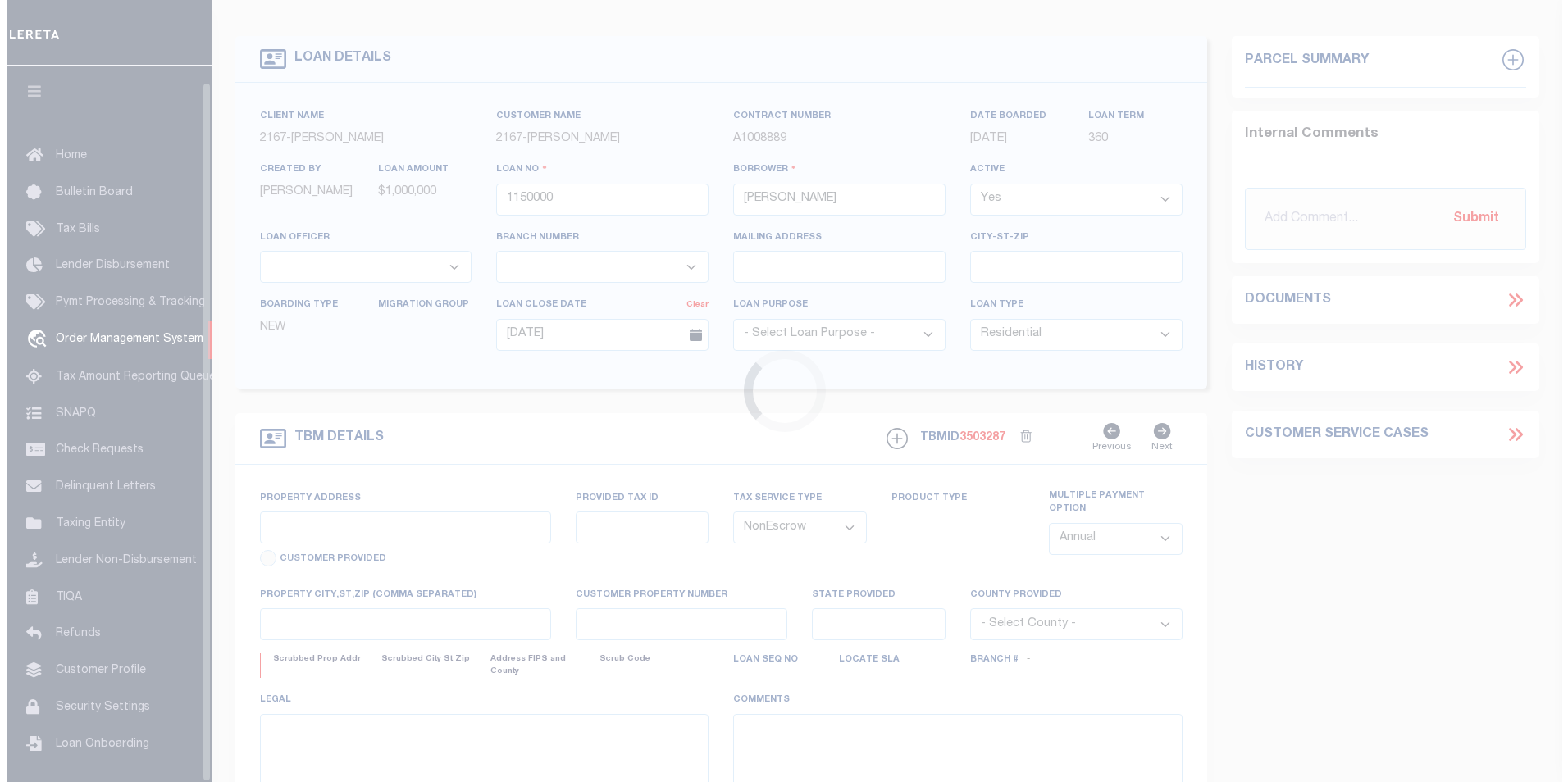
scroll to position [16, 0]
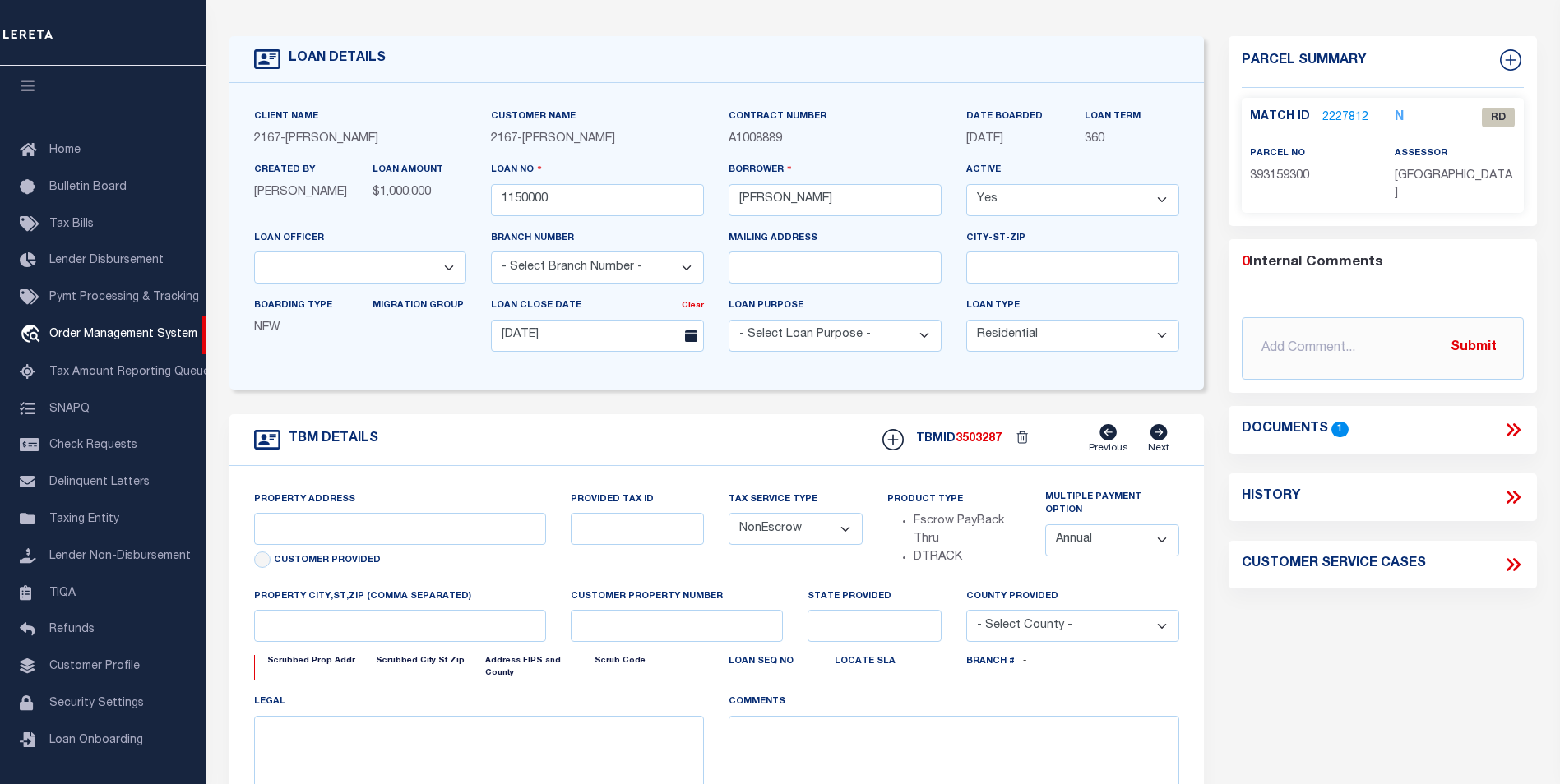
type input "2620 S SHERIDAN ST"
select select
type input "PHILADELPHIA PA 19148-4608"
type input "PA"
select select
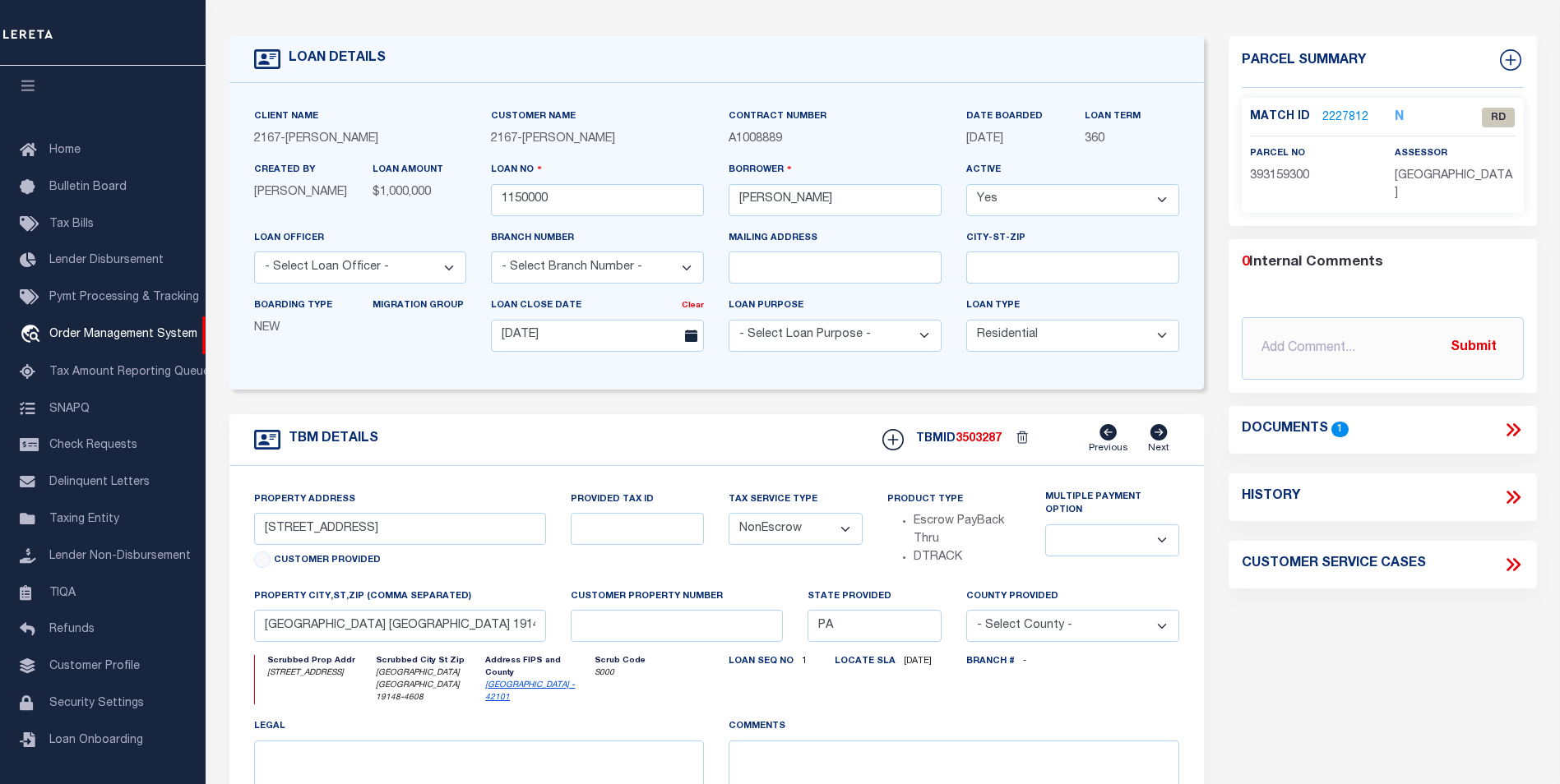
click at [1517, 429] on icon at bounding box center [1512, 429] width 21 height 21
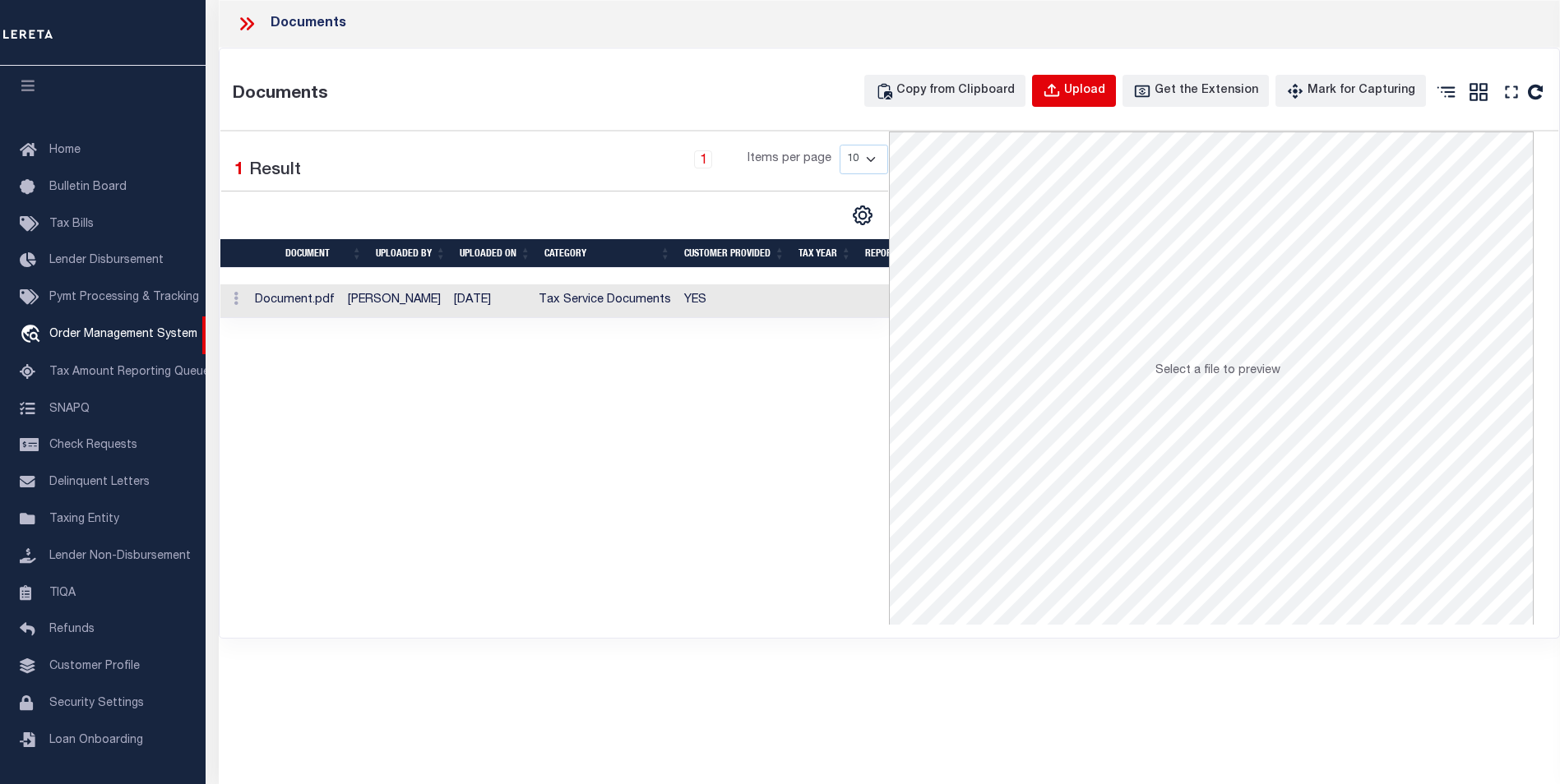
click at [1096, 89] on div "Upload" at bounding box center [1084, 91] width 41 height 18
select select
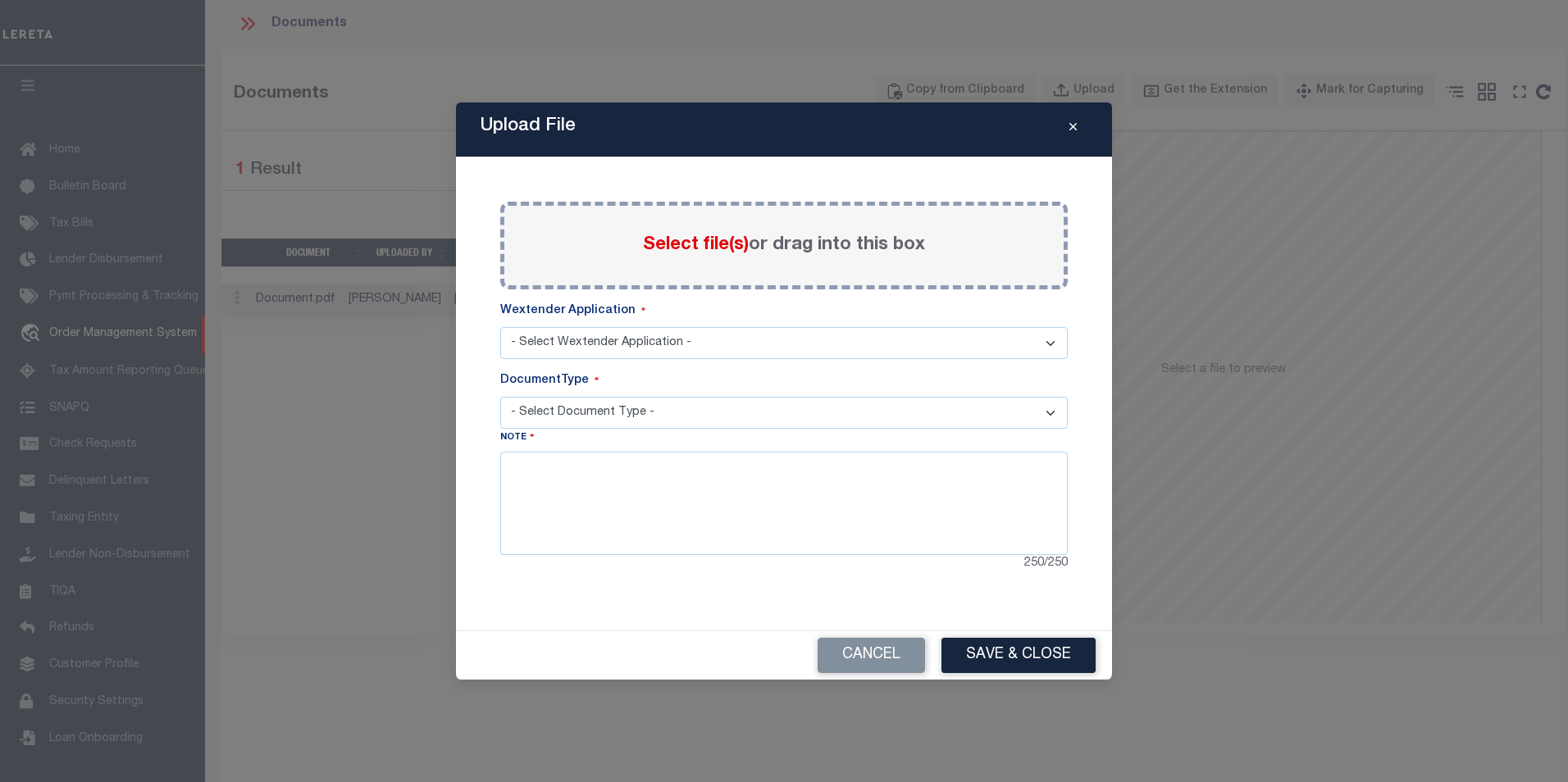
click at [620, 339] on select "- Select Wextender Application - Services Borrower Correspondence" at bounding box center [784, 343] width 568 height 32
select select "6"
click at [500, 327] on select "- Select Wextender Application - Services Borrower Correspondence" at bounding box center [784, 343] width 568 height 32
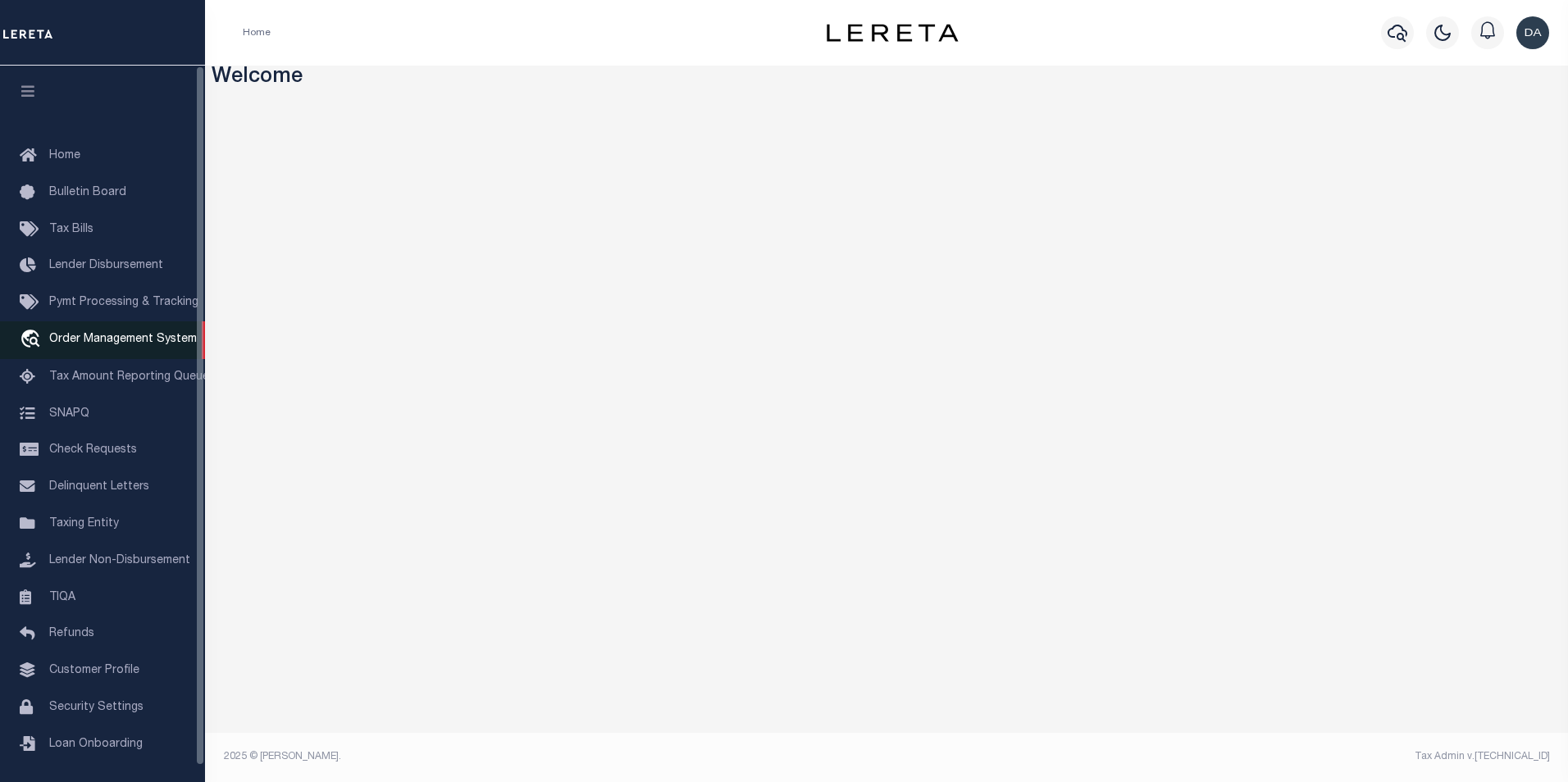
click at [135, 343] on span "Order Management System" at bounding box center [123, 339] width 148 height 12
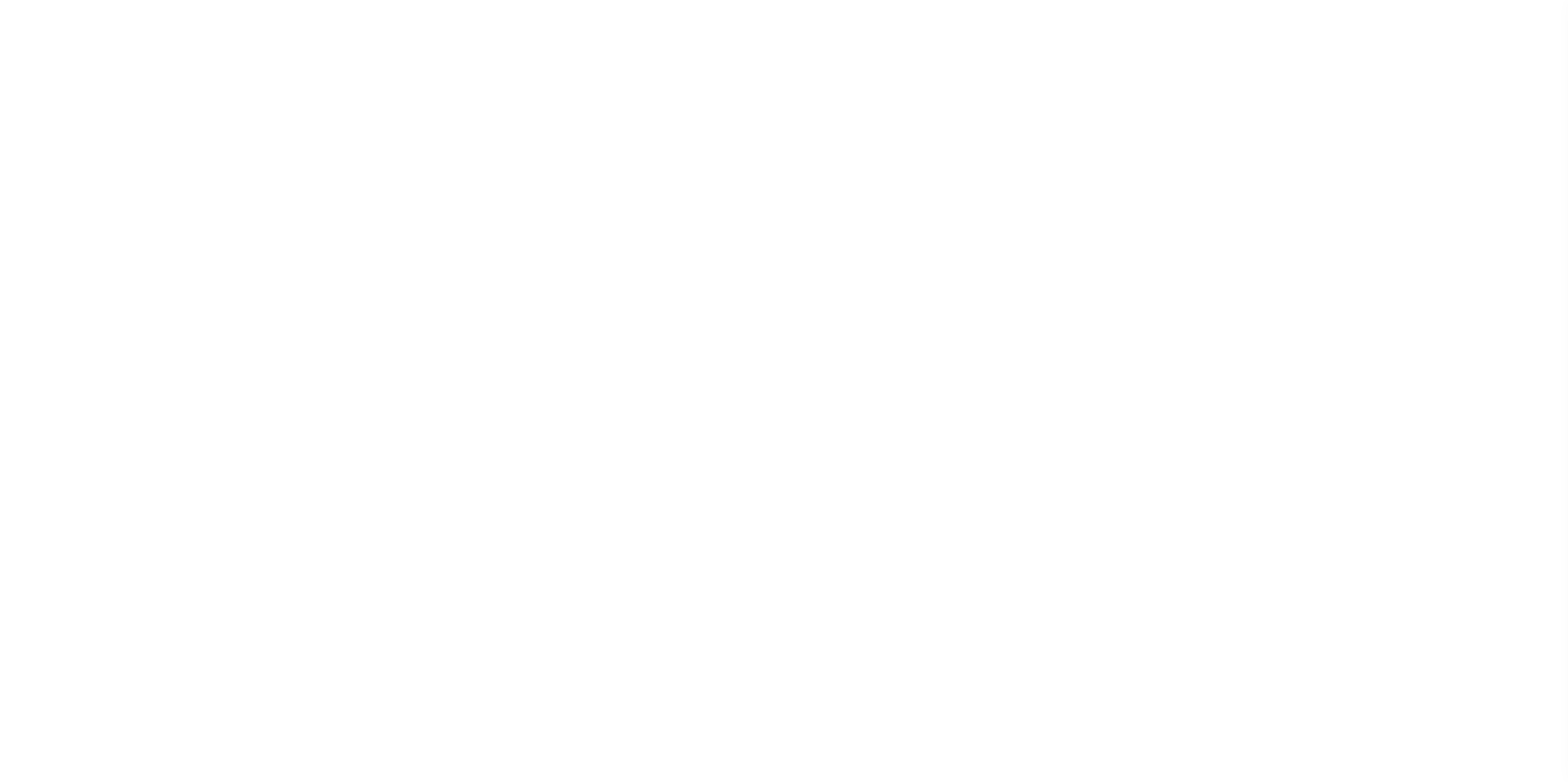
select select "200"
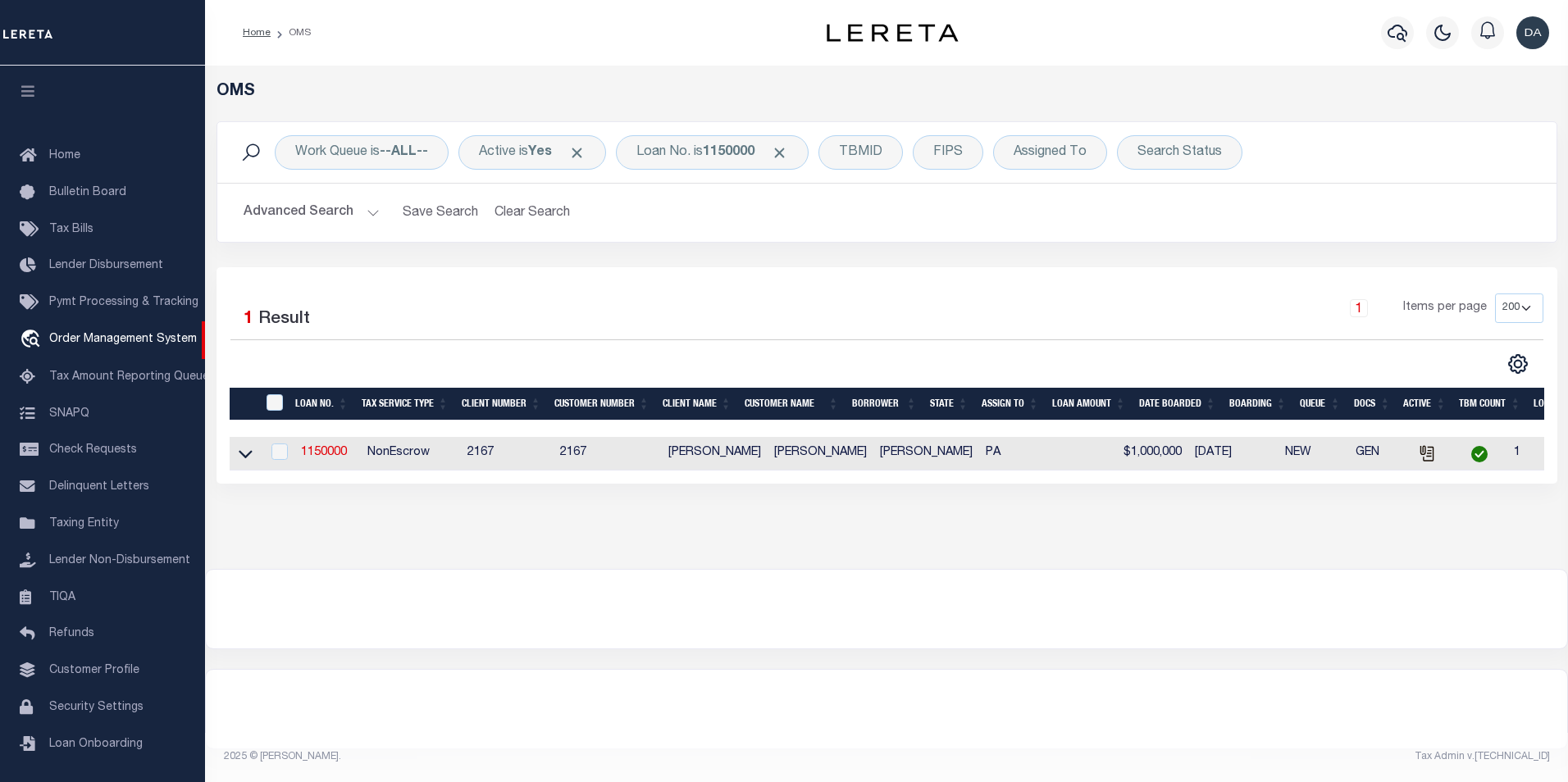
scroll to position [16, 0]
click at [336, 452] on link "1150000" at bounding box center [324, 452] width 46 height 12
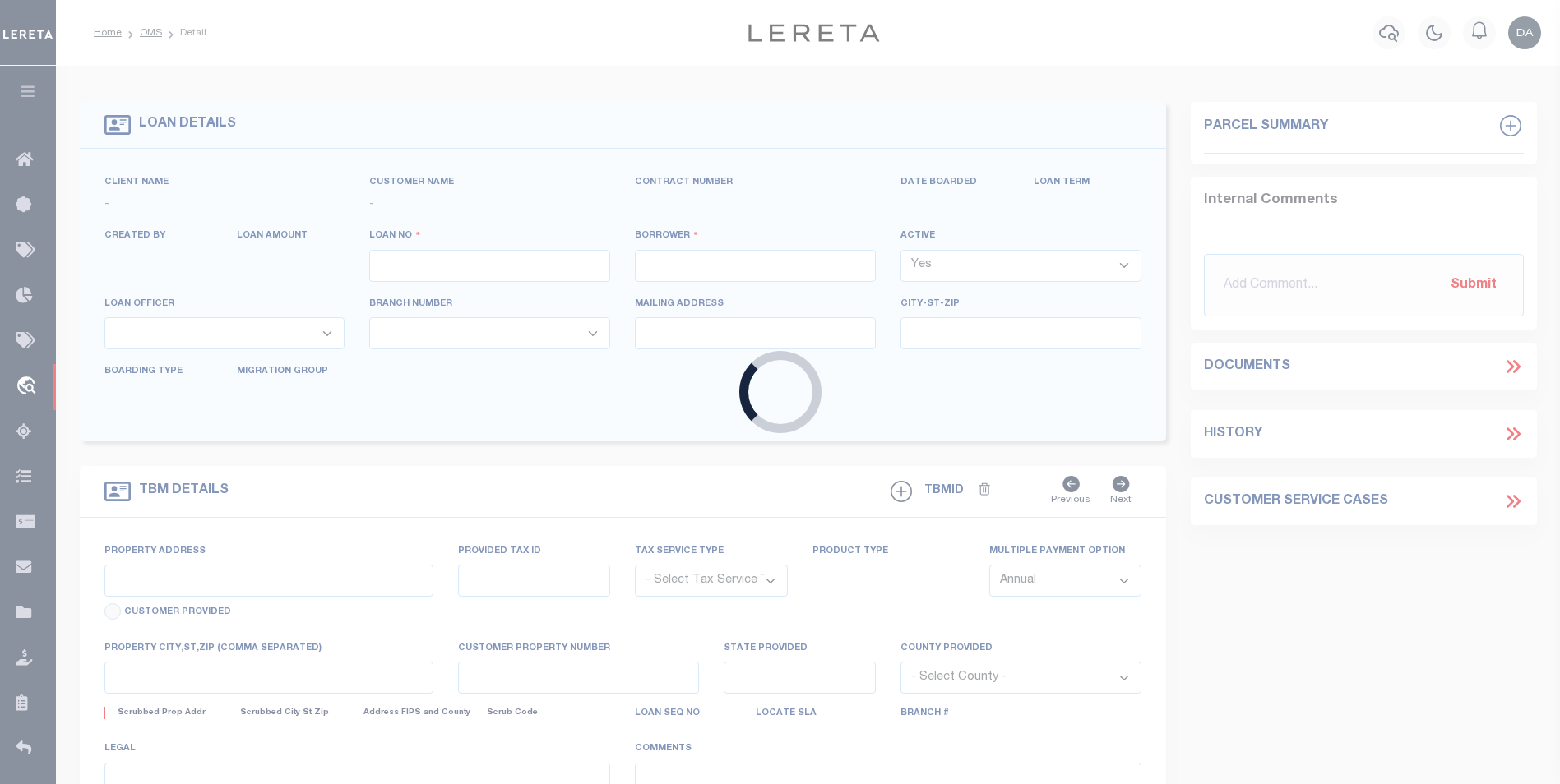
type input "1150000"
type input "[PERSON_NAME]"
select select
type input "[DATE]"
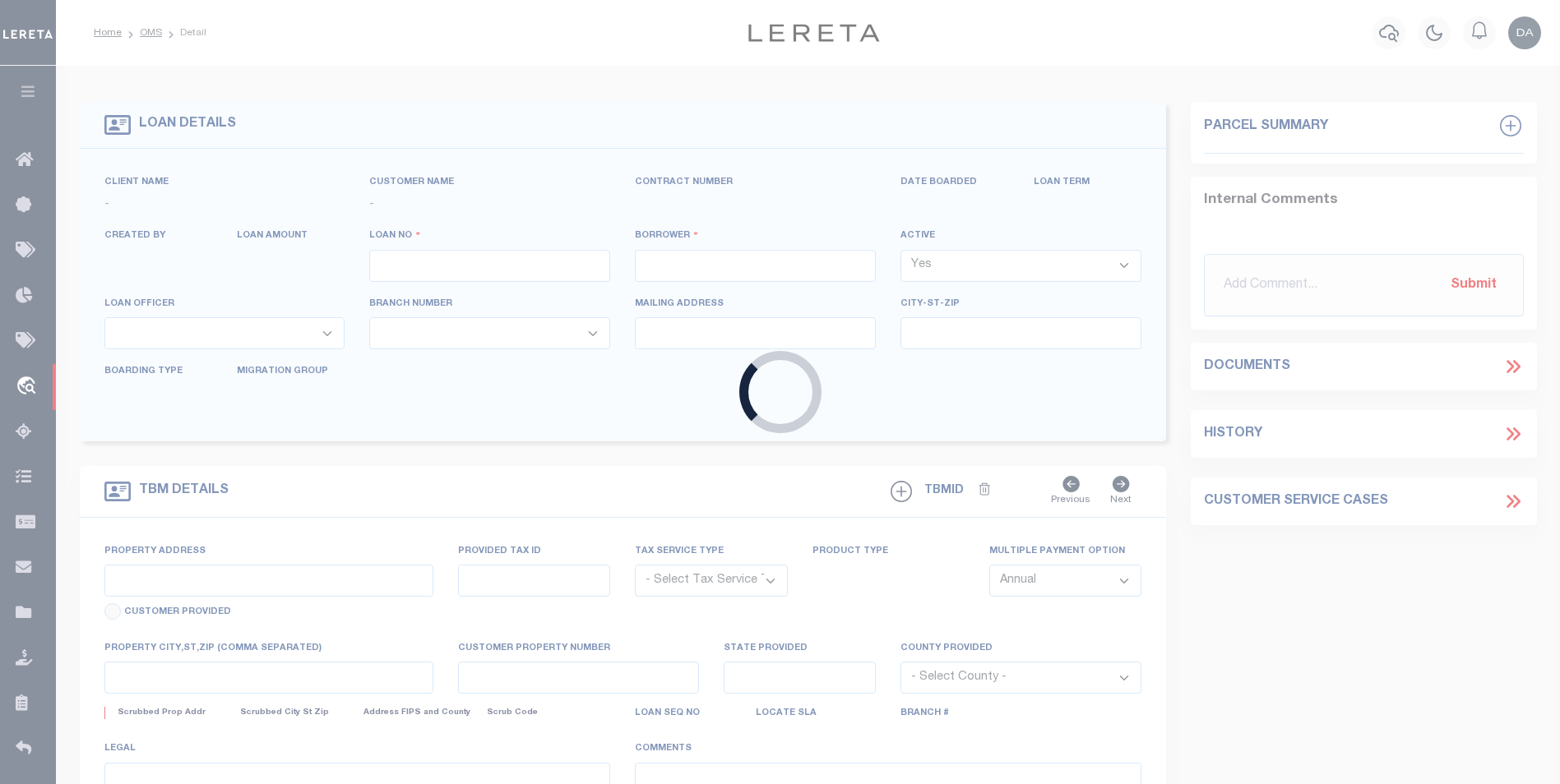
select select "10"
select select "NonEscrow"
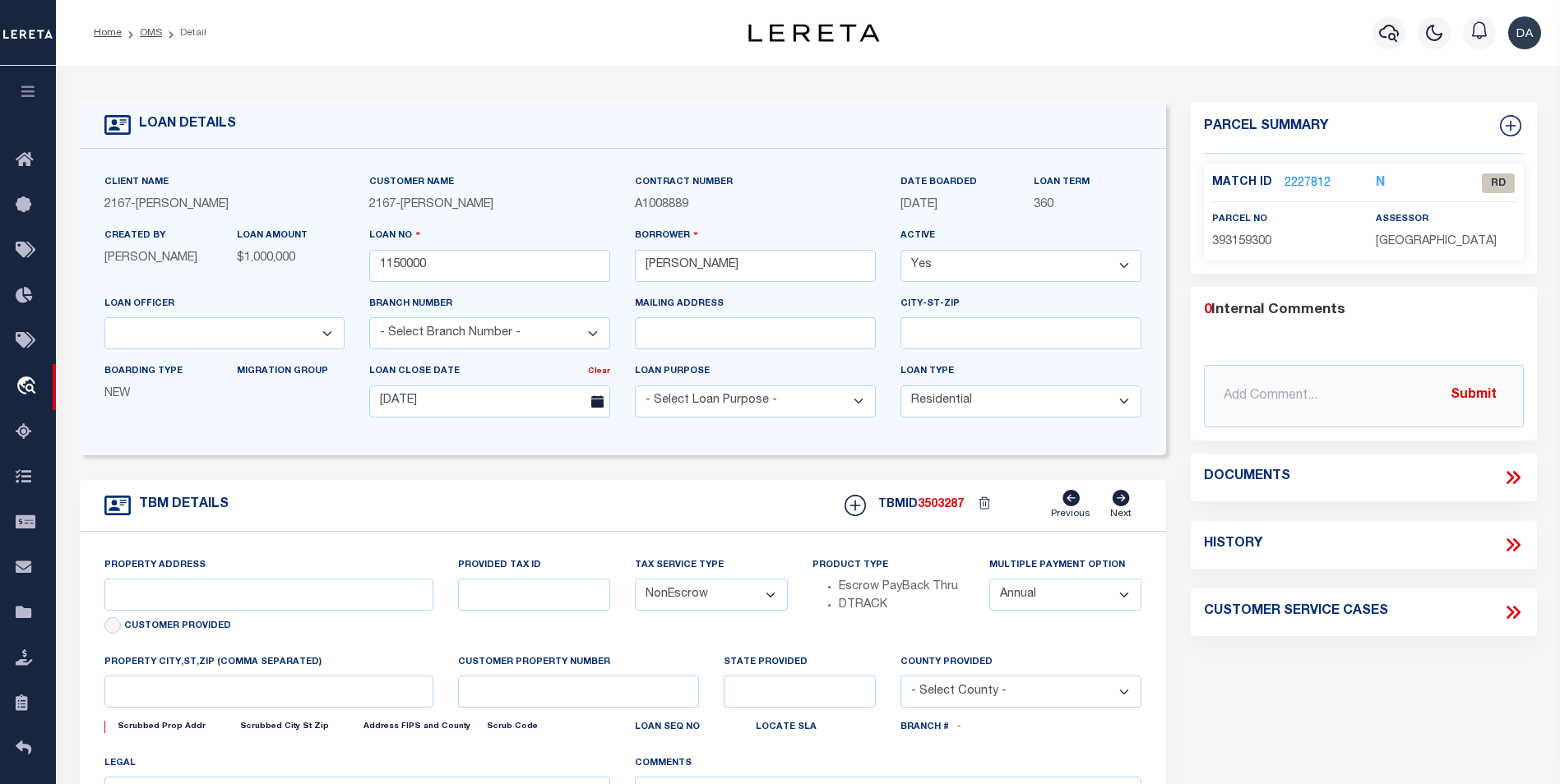
type input "[STREET_ADDRESS]"
select select
type input "[GEOGRAPHIC_DATA] [GEOGRAPHIC_DATA] 19148-4608"
type input "PA"
select select
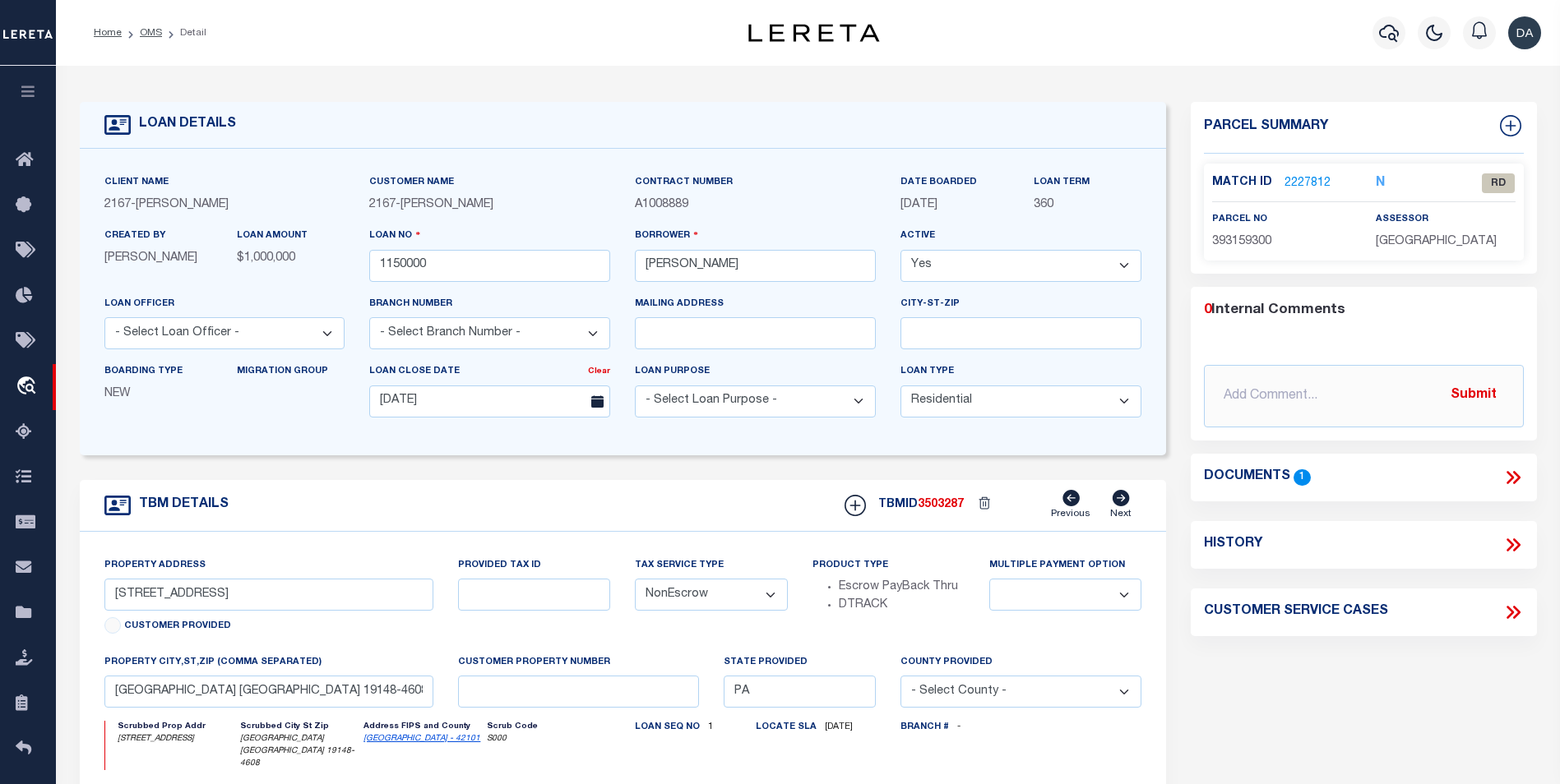
click at [1503, 477] on icon at bounding box center [1512, 477] width 21 height 21
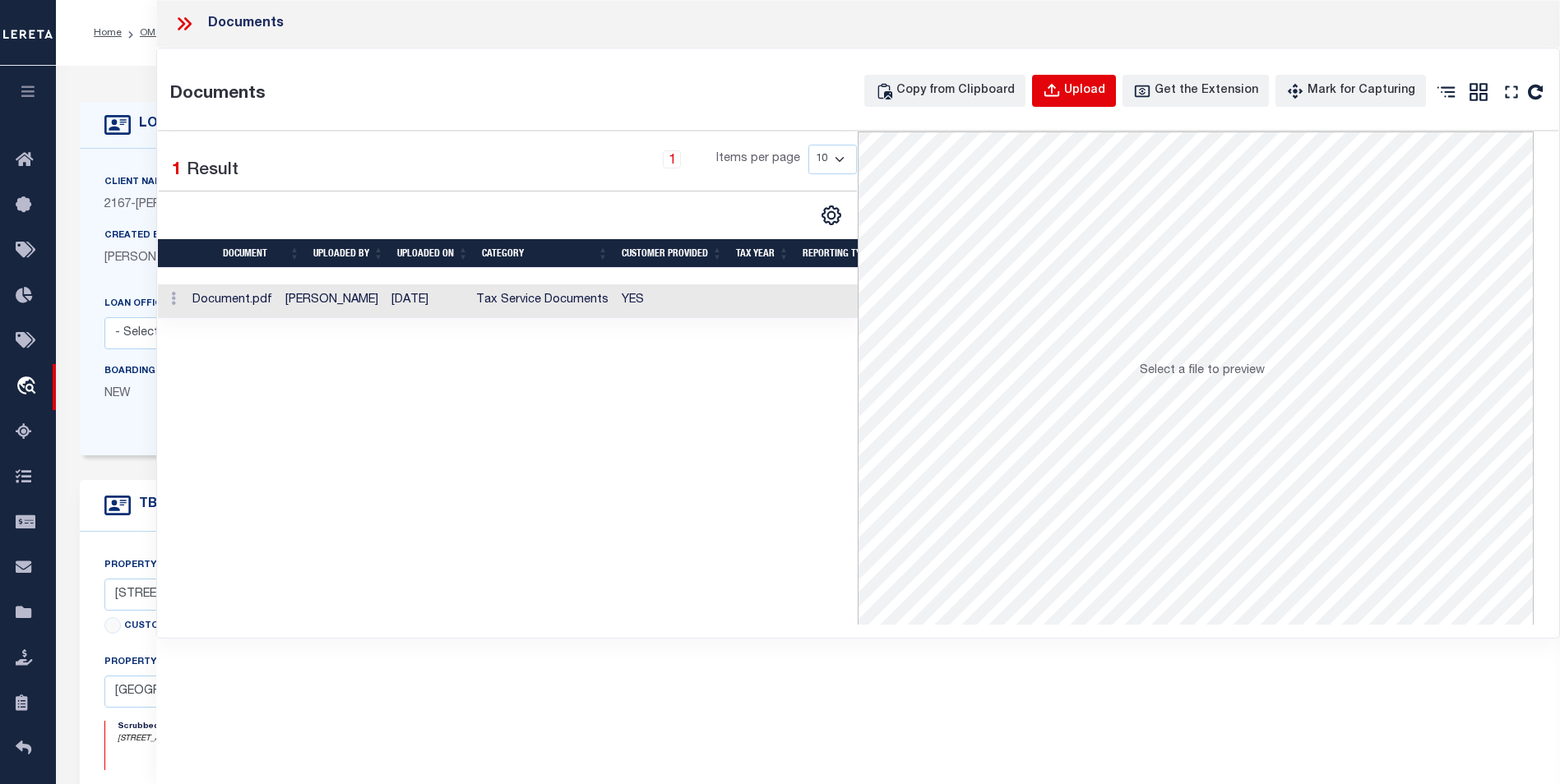
click at [1103, 91] on div "Upload" at bounding box center [1084, 91] width 41 height 18
select select
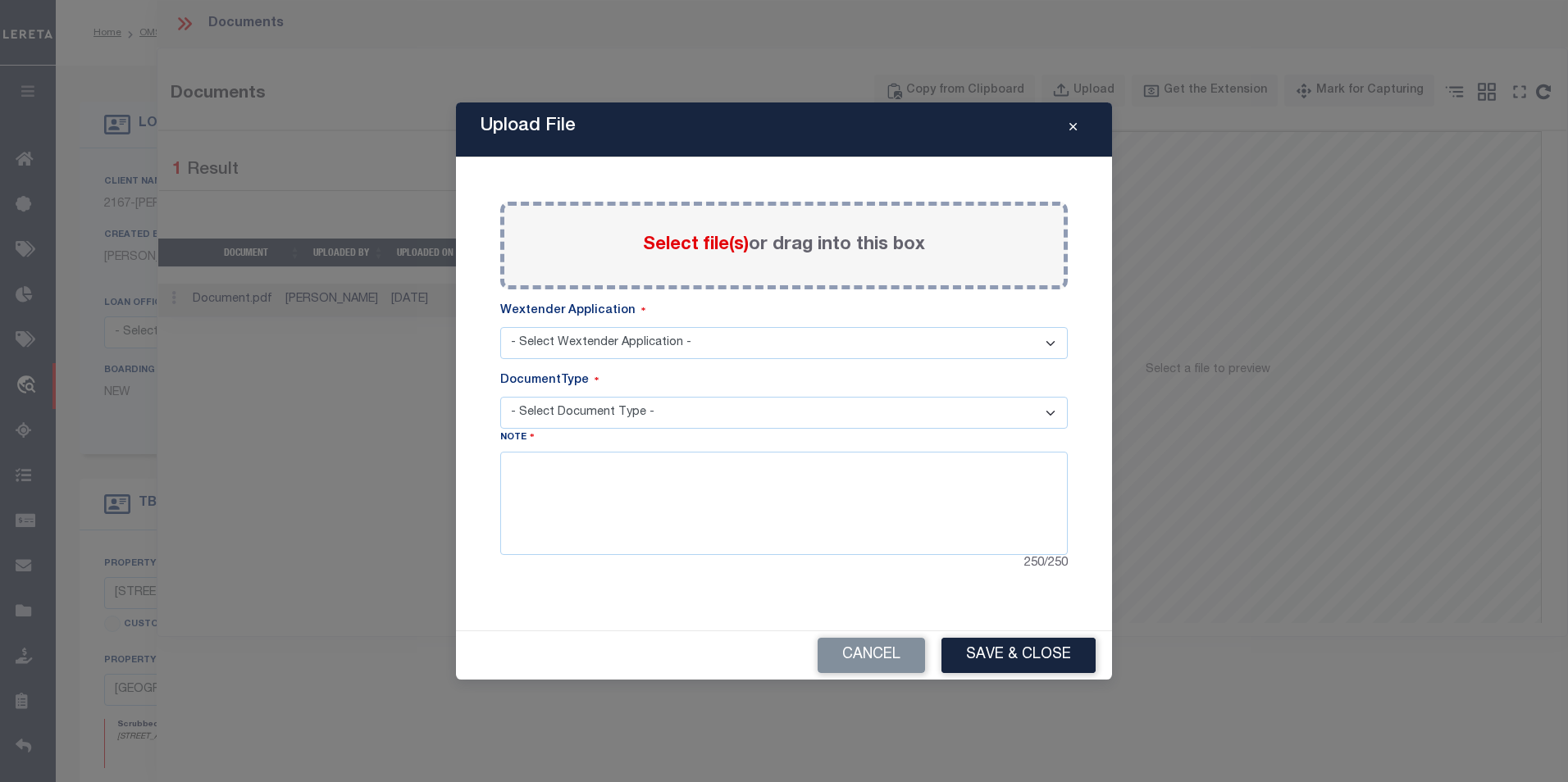
click at [609, 337] on select "- Select Wextender Application - Services Borrower Correspondence" at bounding box center [784, 343] width 568 height 32
select select "6"
click at [500, 327] on select "- Select Wextender Application - Services Borrower Correspondence" at bounding box center [784, 343] width 568 height 32
click at [595, 413] on select "- Select Document Type - Tax Service Documents" at bounding box center [784, 412] width 568 height 32
select select "TAX"
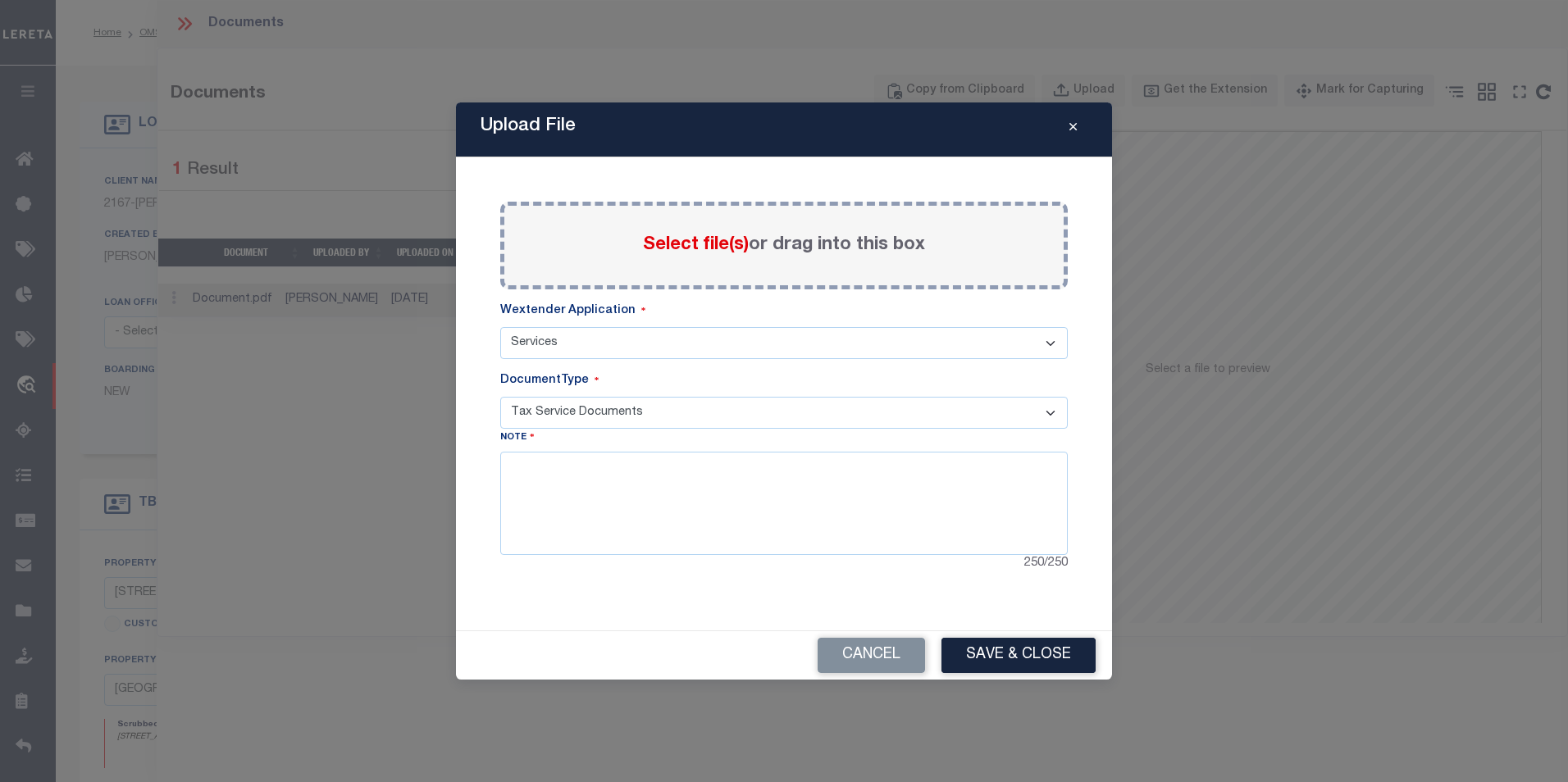
click at [500, 396] on select "- Select Document Type - Tax Service Documents" at bounding box center [784, 412] width 568 height 32
click at [582, 491] on textarea at bounding box center [784, 503] width 568 height 103
type textarea "aaa"
click at [705, 238] on span "Select file(s)" at bounding box center [696, 245] width 106 height 18
click at [0, 0] on input "Select file(s) or drag into this box" at bounding box center [0, 0] width 0 height 0
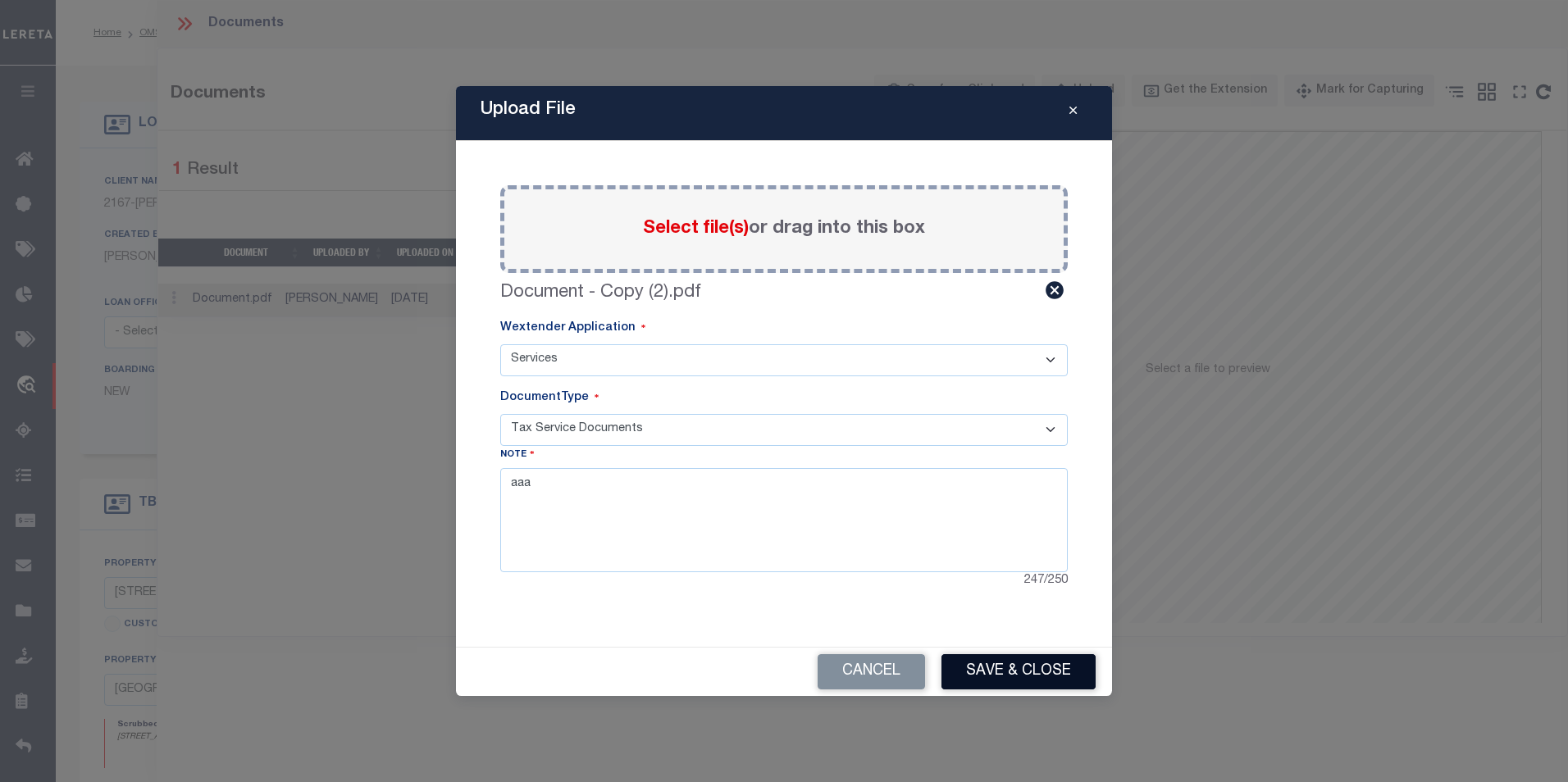
click at [1034, 674] on button "Save & Close" at bounding box center [1018, 672] width 154 height 36
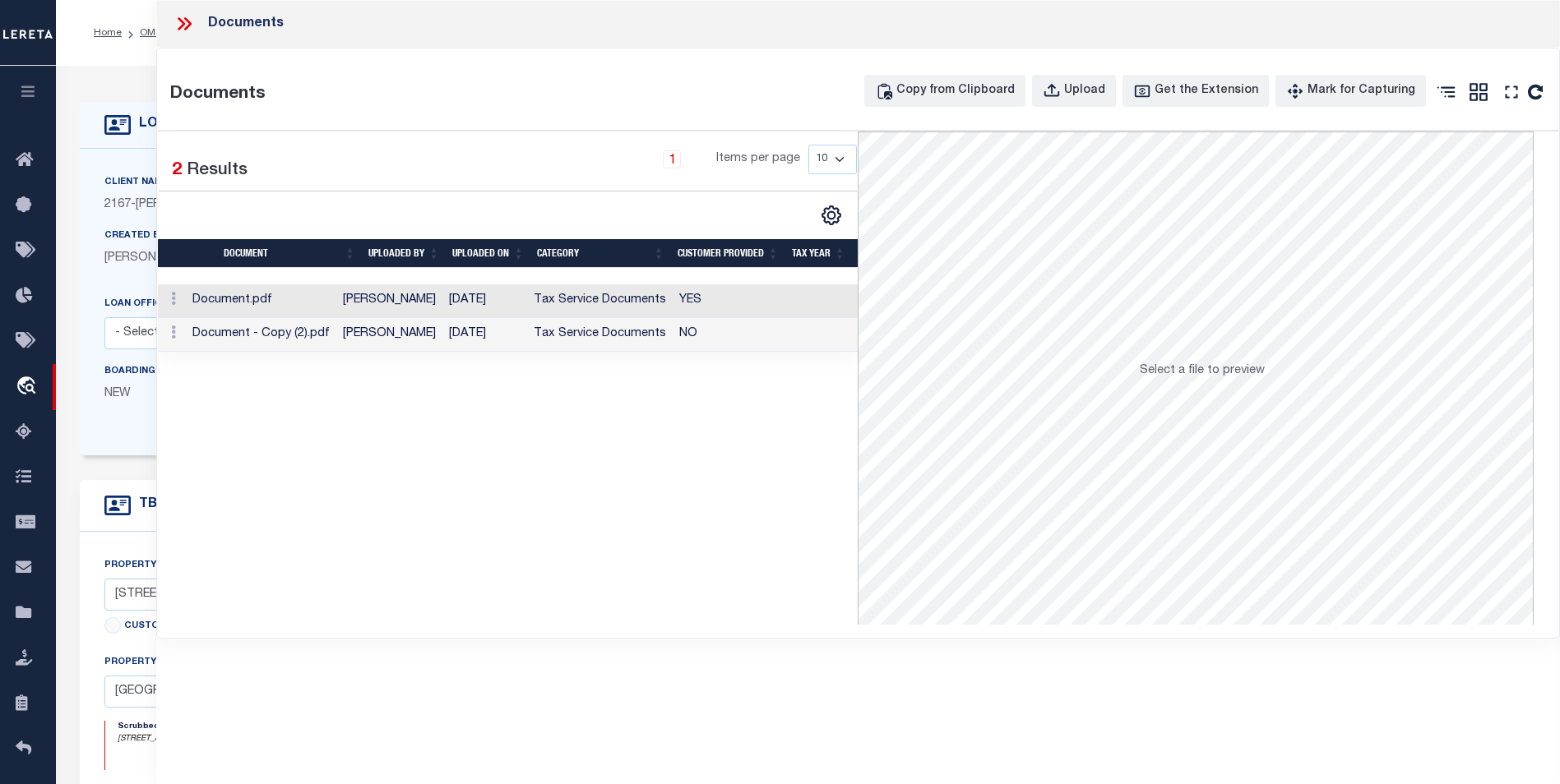
click at [322, 336] on td "Document - Copy (2).pdf" at bounding box center [260, 334] width 151 height 34
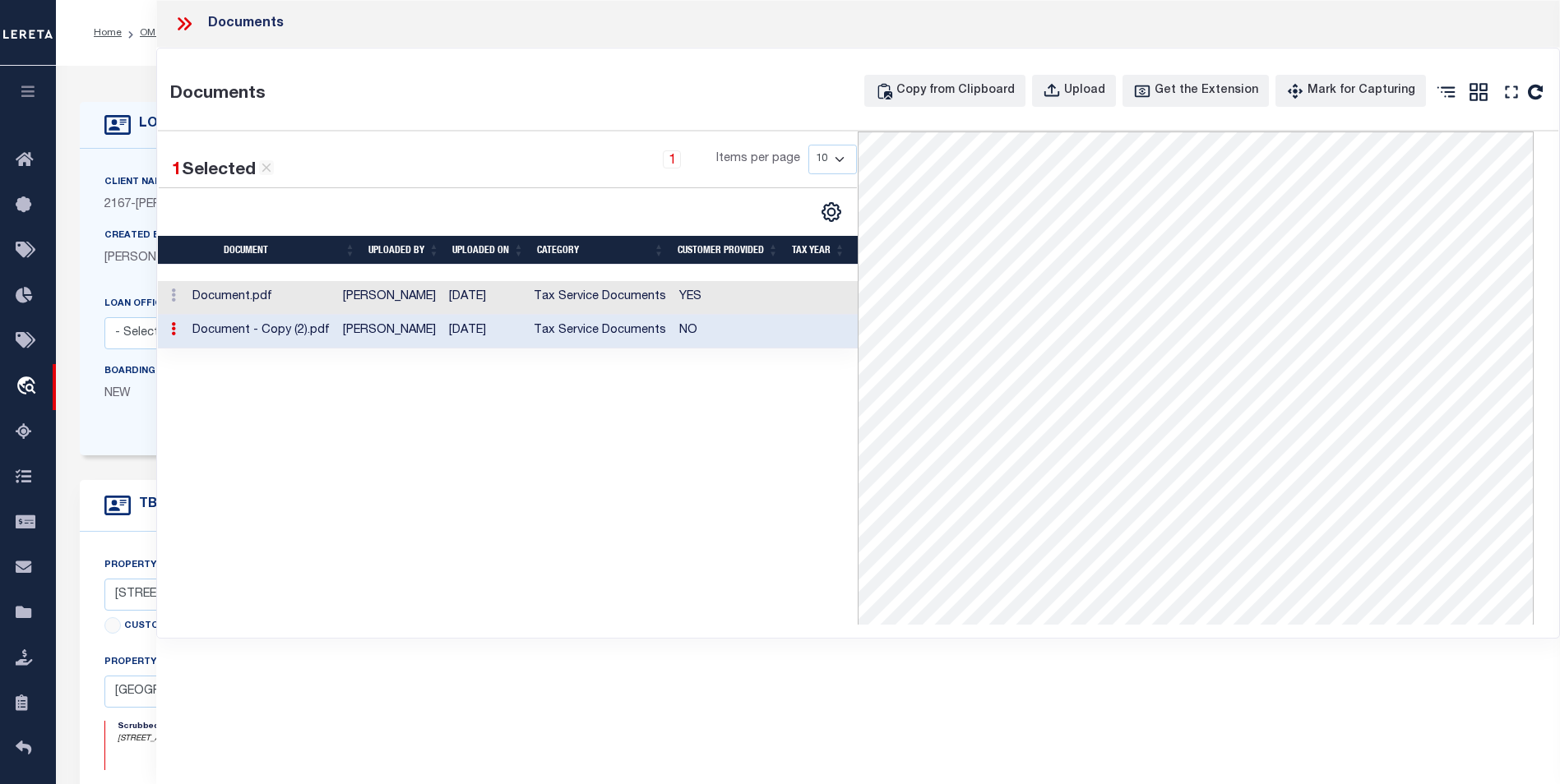
click at [201, 428] on div "1 Selected 2 Results 1 Items per page 10 25 50 100" at bounding box center [508, 378] width 700 height 493
click at [1104, 92] on div "Upload" at bounding box center [1084, 91] width 41 height 18
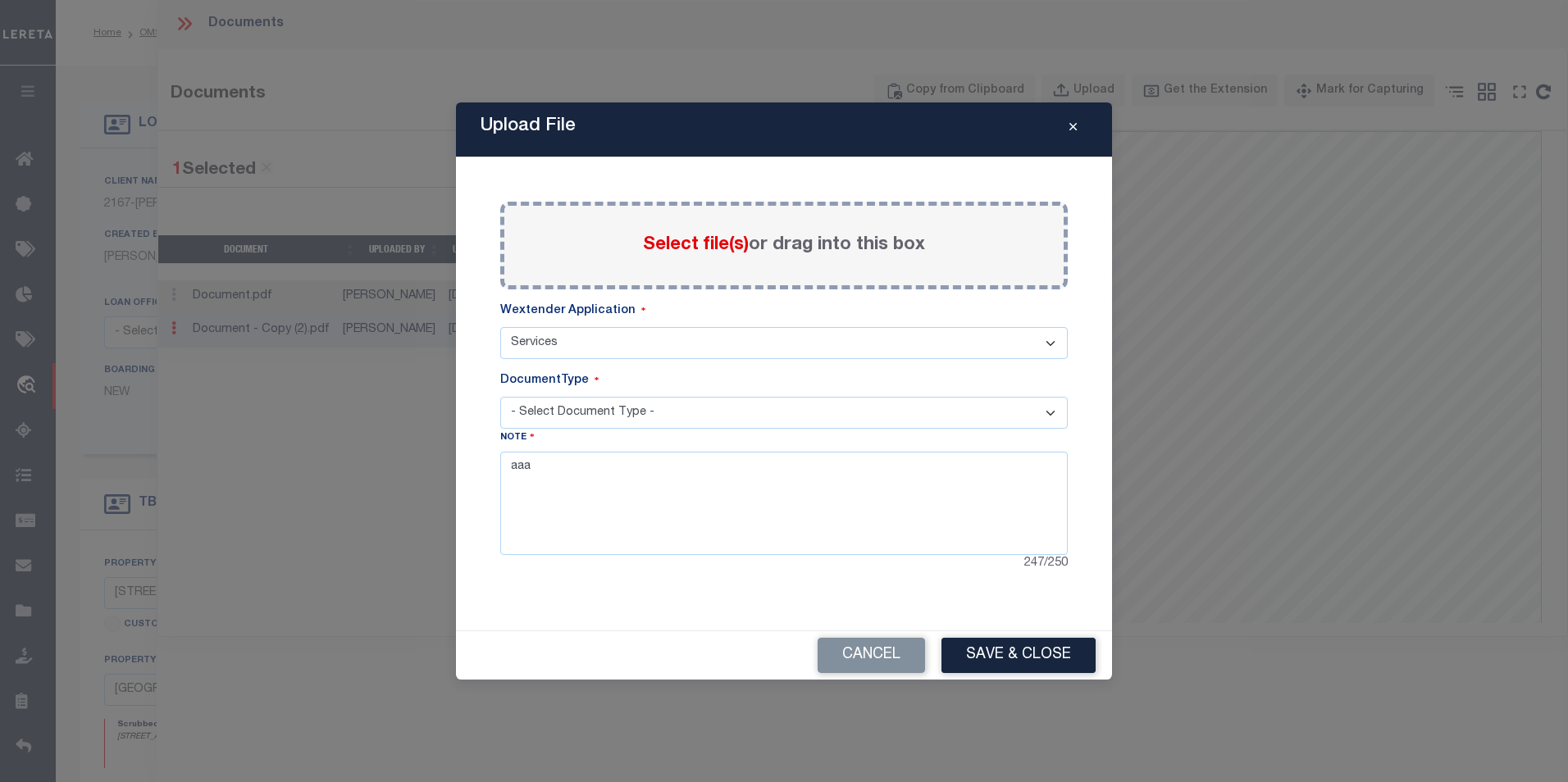
click at [598, 416] on select "- Select Document Type - Tax Service Documents" at bounding box center [784, 412] width 568 height 32
select select "TAX"
click at [500, 396] on select "- Select Document Type - Tax Service Documents" at bounding box center [784, 412] width 568 height 32
click at [676, 257] on label "Select file(s) or drag into this box" at bounding box center [783, 246] width 282 height 27
click at [0, 0] on input "Select file(s) or drag into this box" at bounding box center [0, 0] width 0 height 0
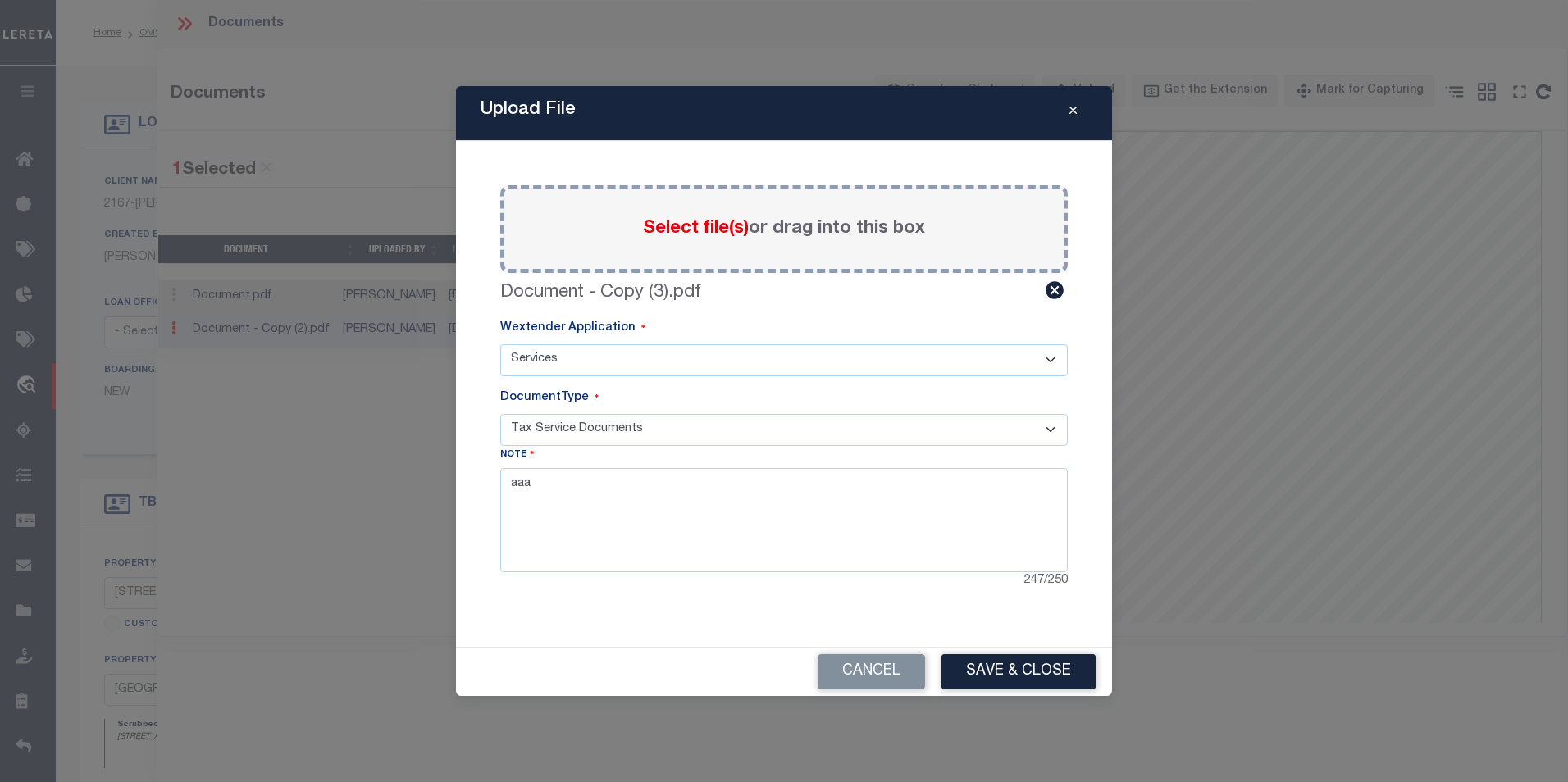
click at [1073, 677] on button "Save & Close" at bounding box center [1018, 672] width 154 height 36
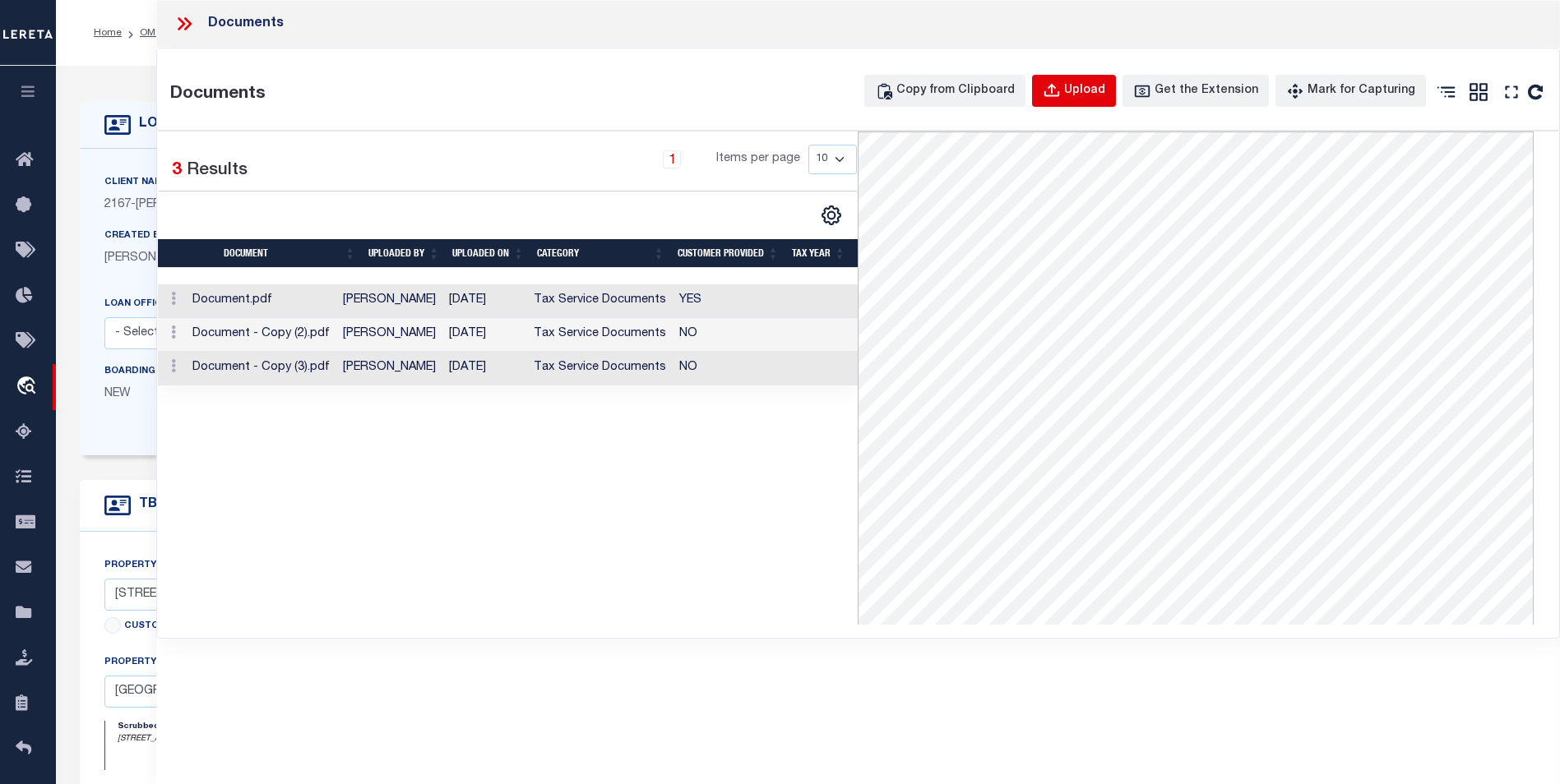
click at [1085, 93] on div "Upload" at bounding box center [1084, 91] width 41 height 18
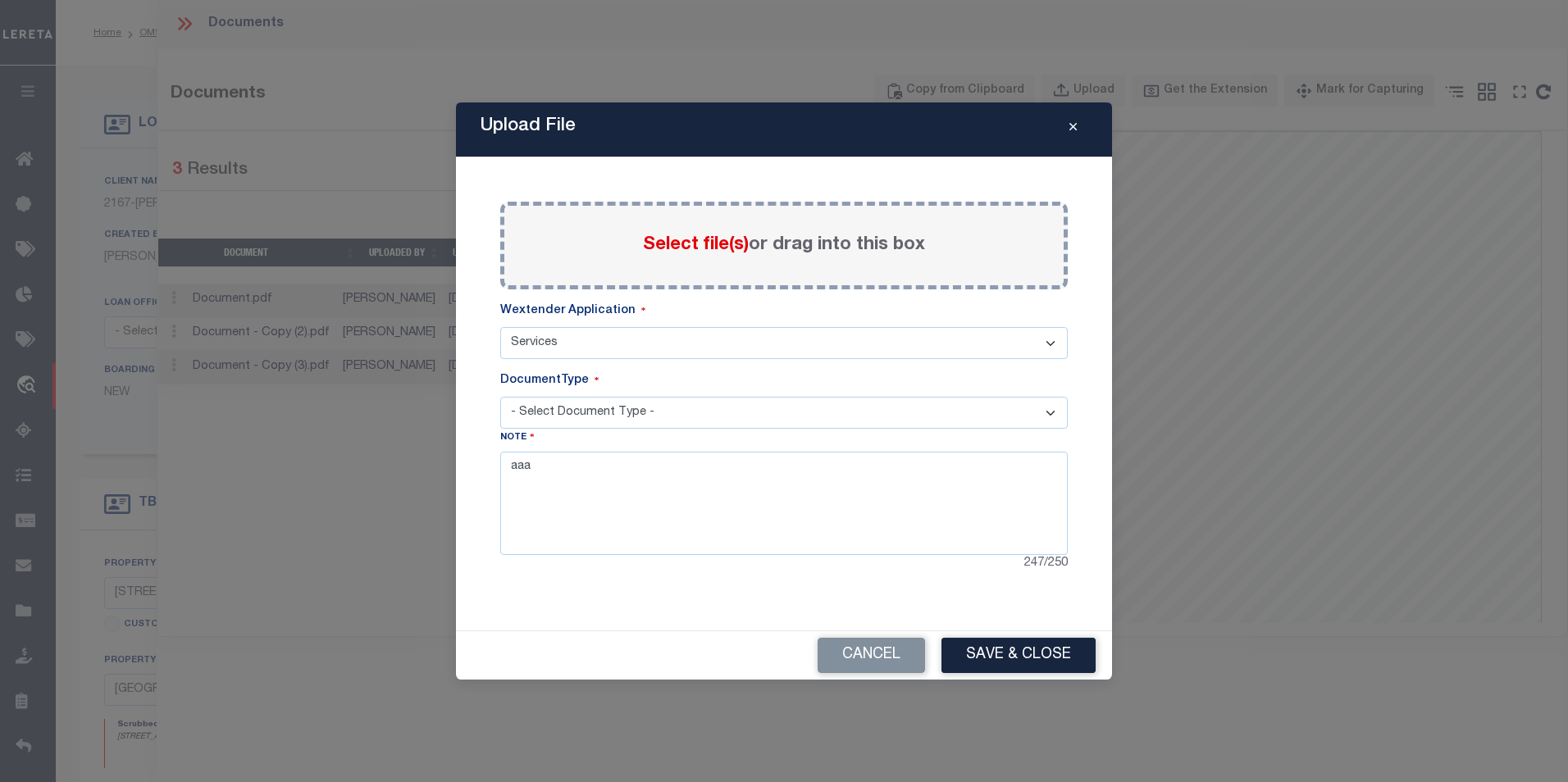
click at [650, 345] on select "- Select Wextender Application - Services Borrower Correspondence" at bounding box center [784, 343] width 568 height 32
click at [642, 468] on textarea "aaa" at bounding box center [784, 503] width 568 height 103
click at [613, 422] on select "- Select Document Type - Tax Service Documents" at bounding box center [784, 412] width 568 height 32
select select "TAX"
click at [500, 396] on select "- Select Document Type - Tax Service Documents" at bounding box center [784, 412] width 568 height 32
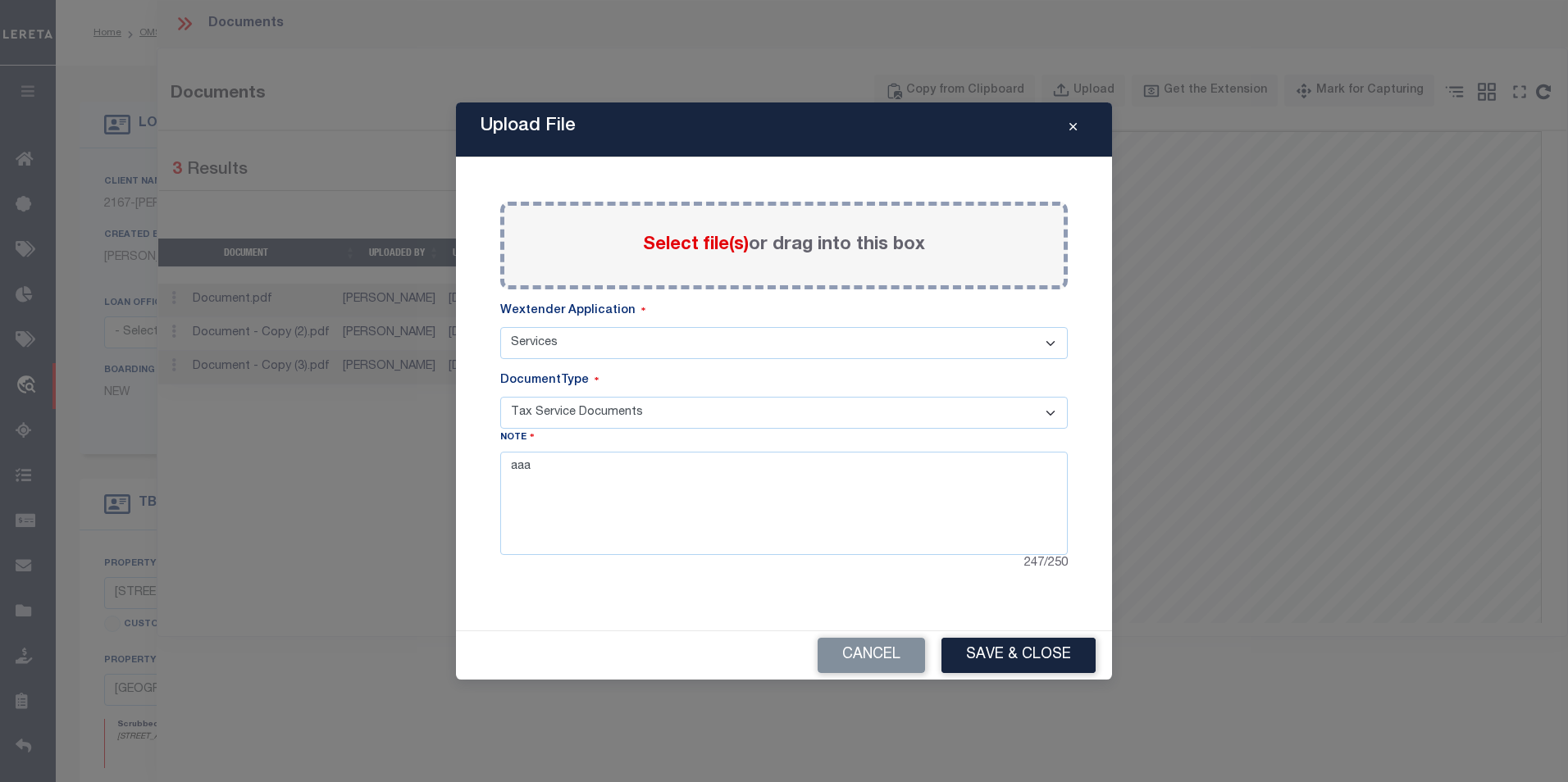
click at [686, 242] on span "Select file(s)" at bounding box center [696, 245] width 106 height 18
click at [0, 0] on input "Select file(s) or drag into this box" at bounding box center [0, 0] width 0 height 0
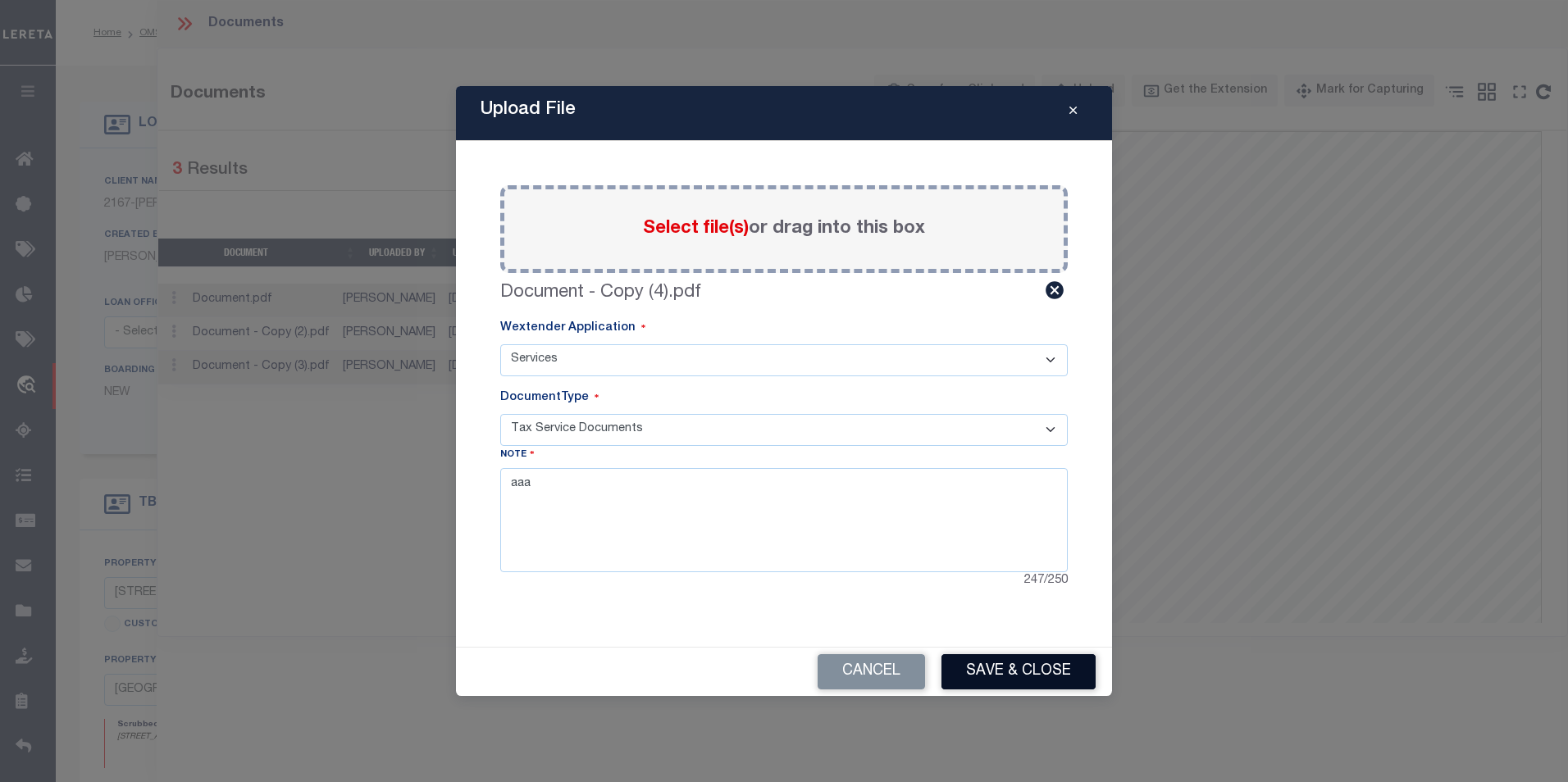
click at [1032, 671] on button "Save & Close" at bounding box center [1018, 672] width 154 height 36
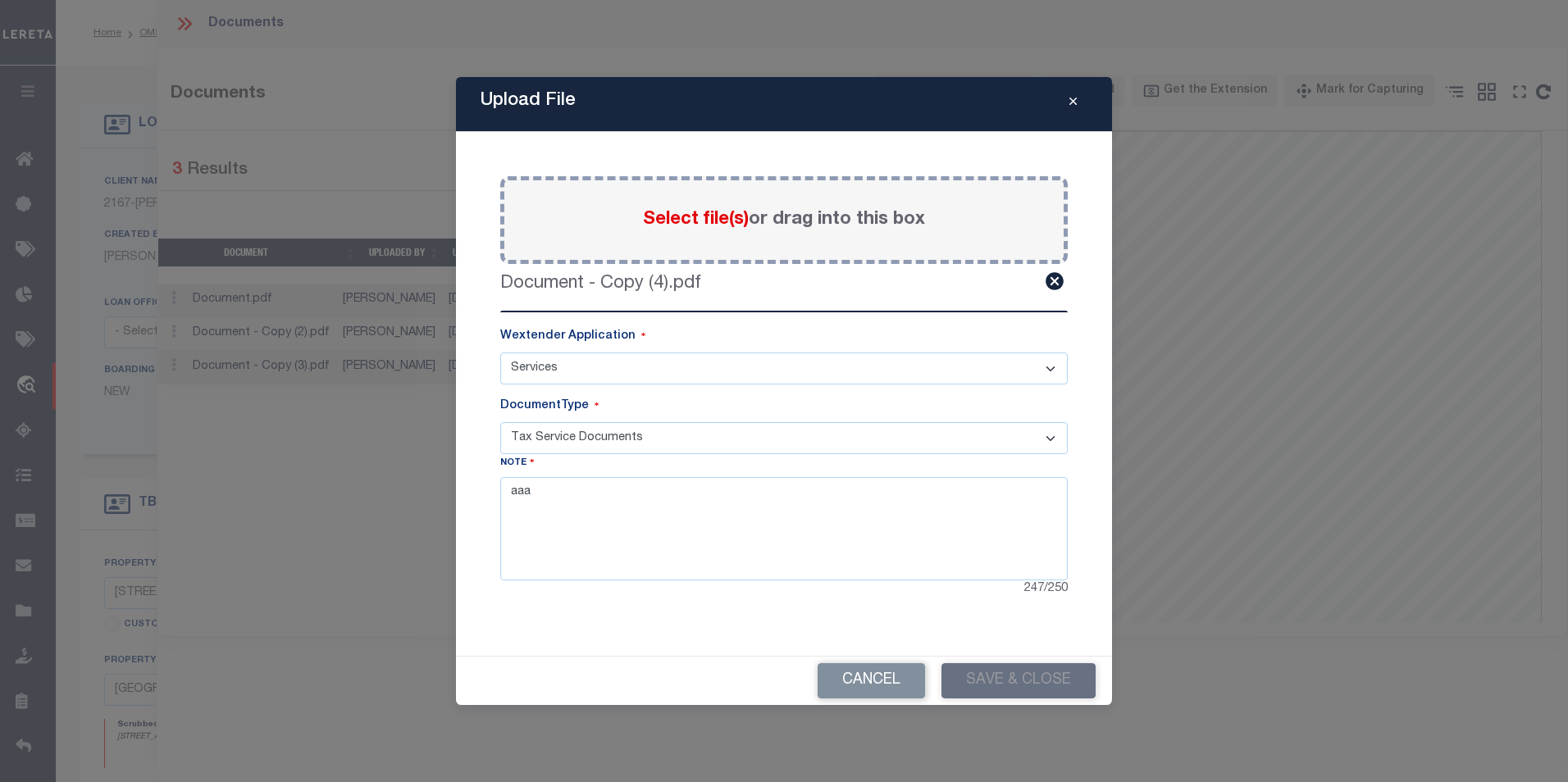
click at [701, 274] on div "Document - Copy (4).pdf" at bounding box center [784, 284] width 568 height 27
